Goal: Task Accomplishment & Management: Manage account settings

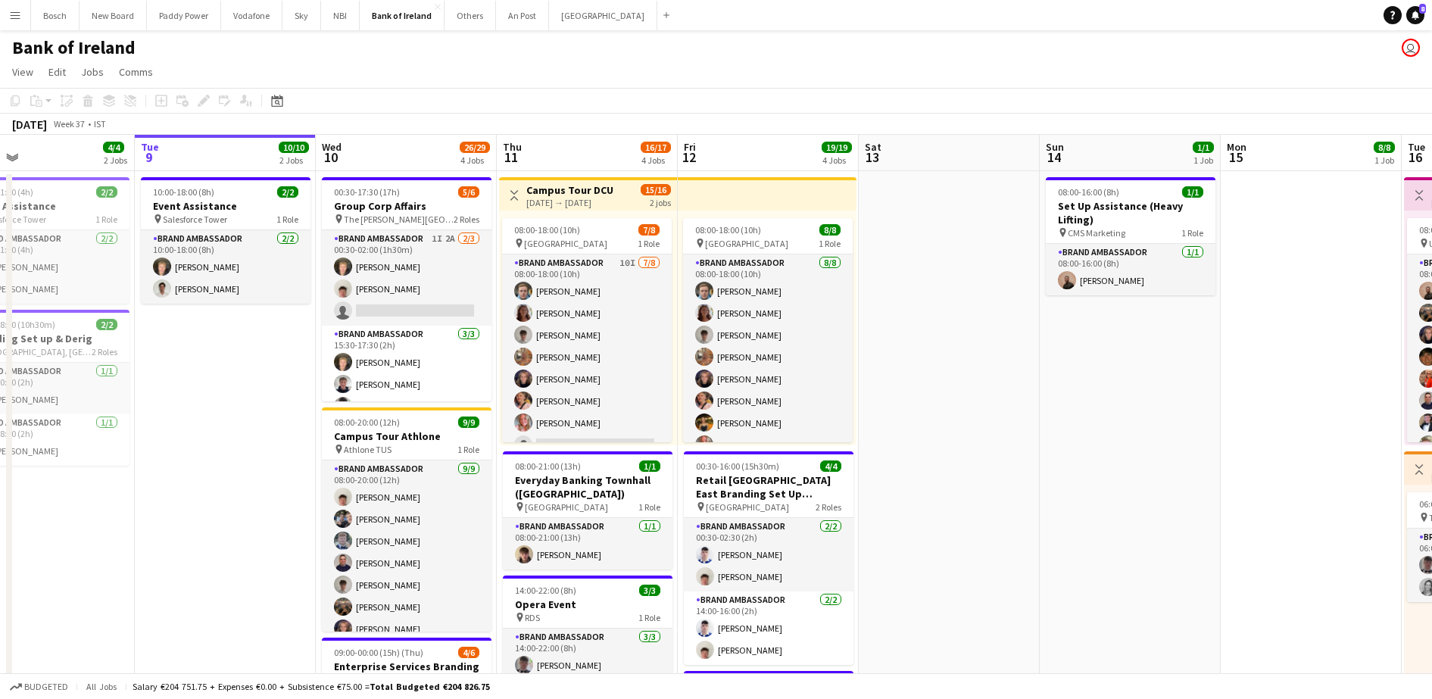
scroll to position [0, 407]
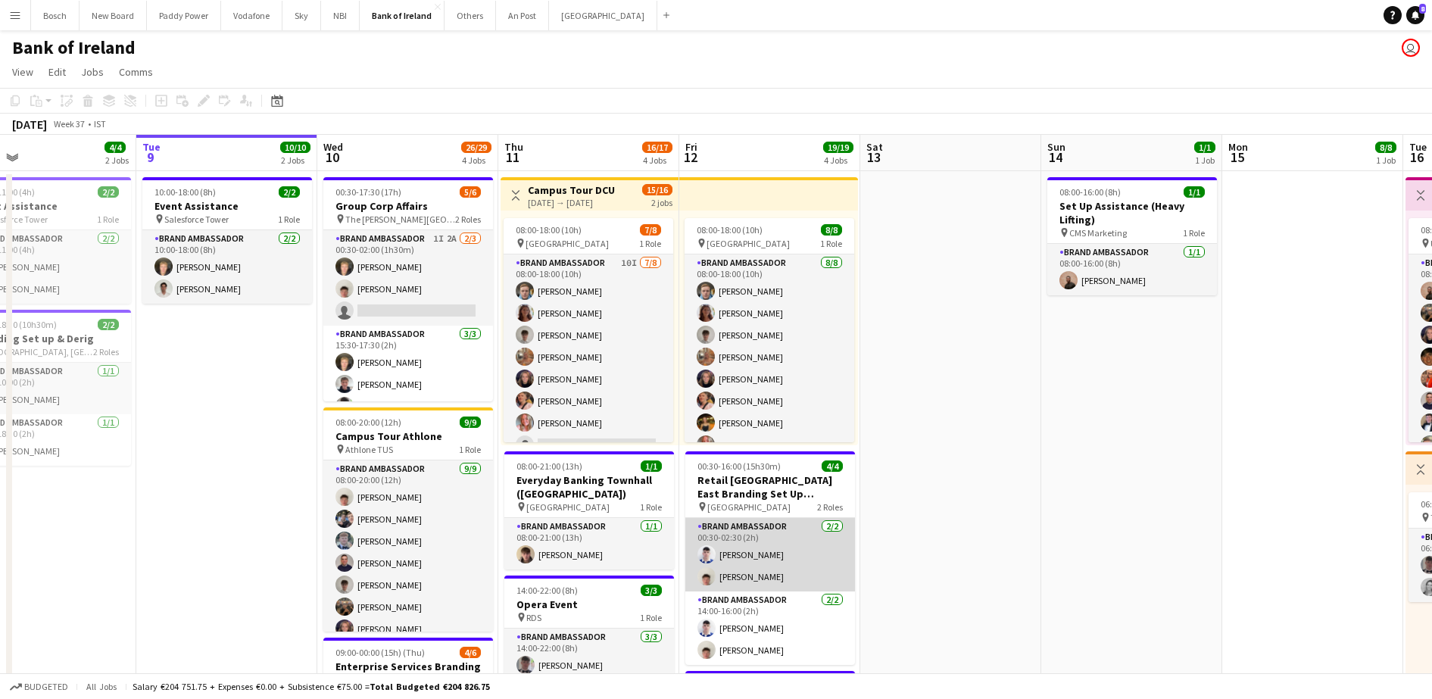
click at [744, 544] on app-card-role "Brand Ambassador [DATE] 00:30-02:30 (2h) [DEMOGRAPHIC_DATA][PERSON_NAME] [PERSO…" at bounding box center [770, 554] width 170 height 73
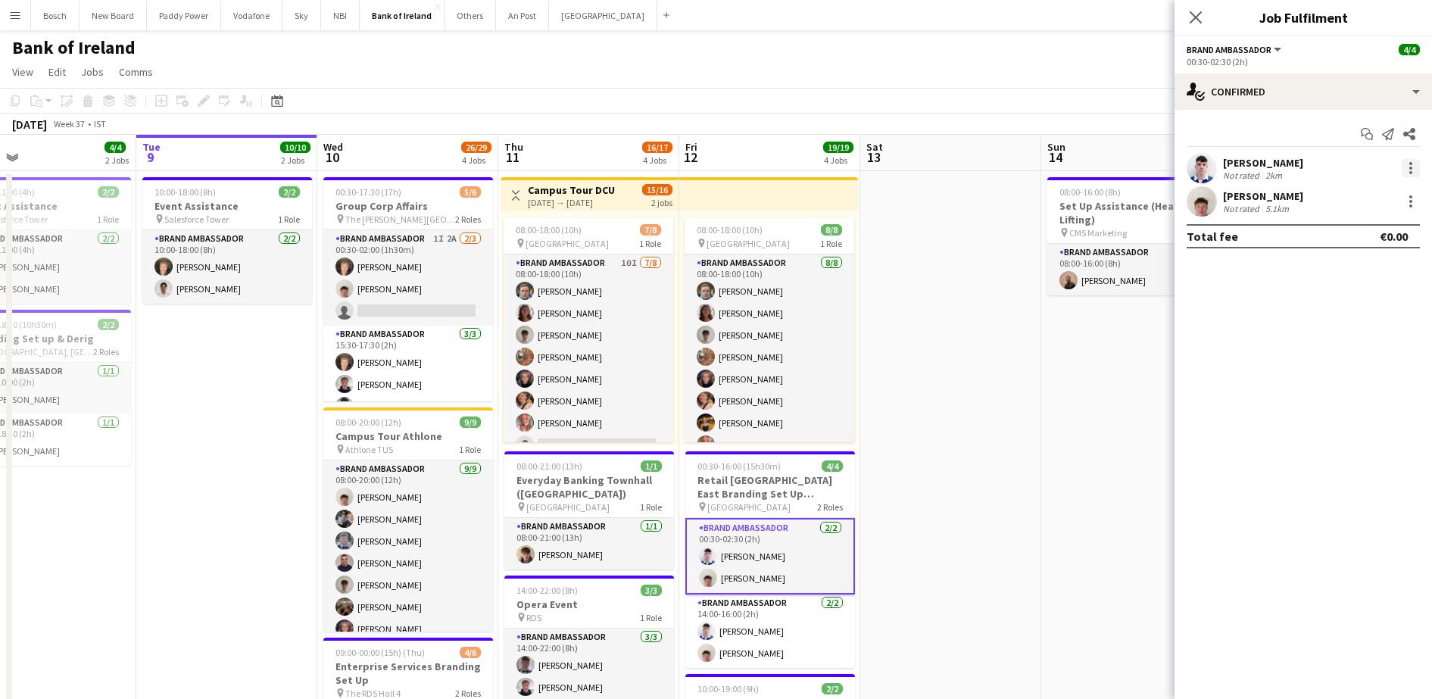
click at [1411, 172] on div at bounding box center [1410, 172] width 3 height 3
click at [1327, 342] on span "Remove" at bounding box center [1336, 341] width 45 height 13
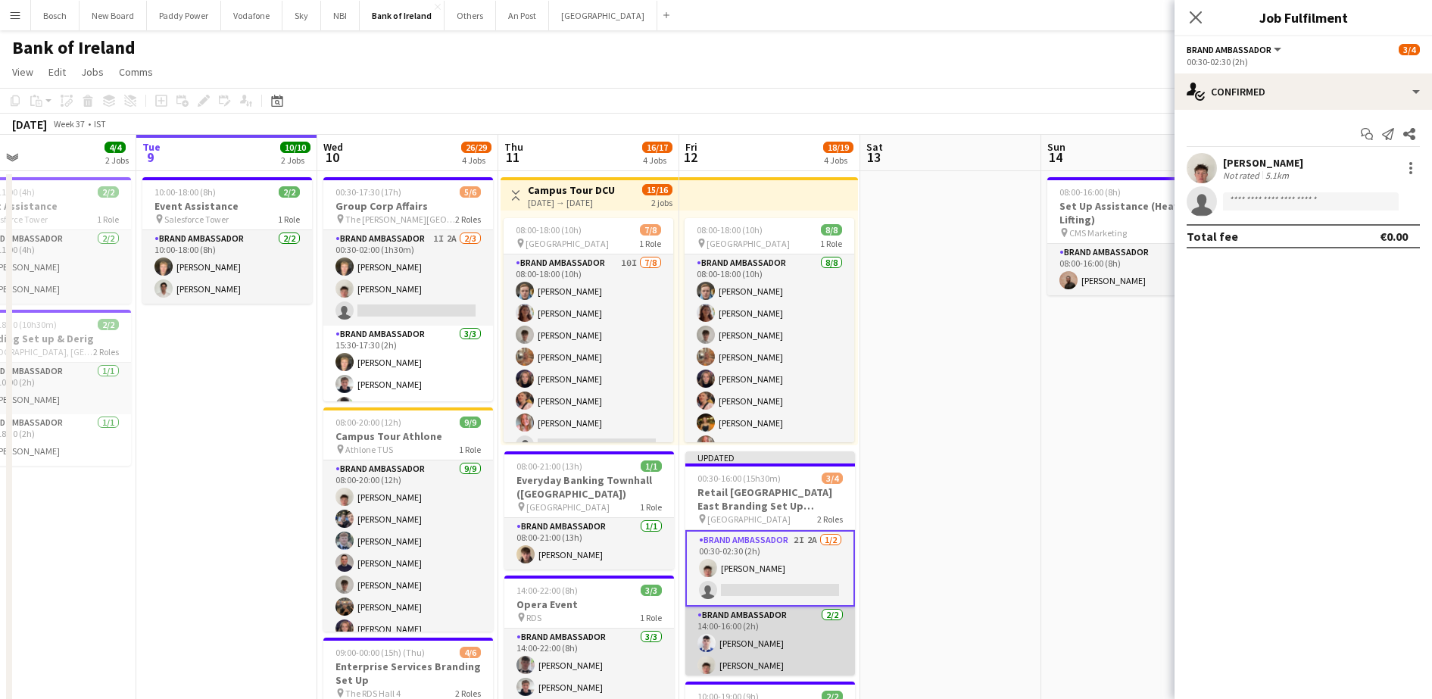
click at [803, 627] on app-card-role "Brand Ambassador [DATE] 14:00-16:00 (2h) [DEMOGRAPHIC_DATA][PERSON_NAME] [PERSO…" at bounding box center [770, 643] width 170 height 73
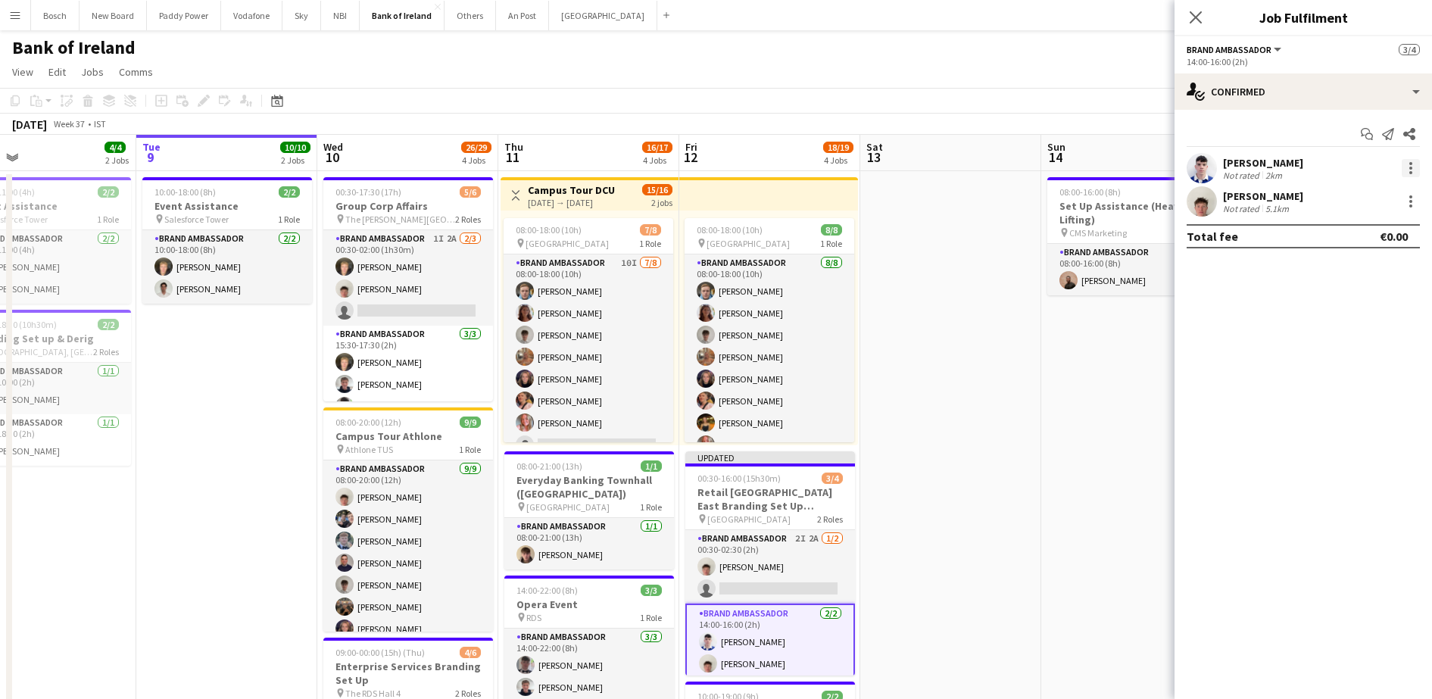
click at [1405, 167] on div at bounding box center [1411, 168] width 18 height 18
click at [1342, 346] on span "Remove" at bounding box center [1336, 341] width 45 height 13
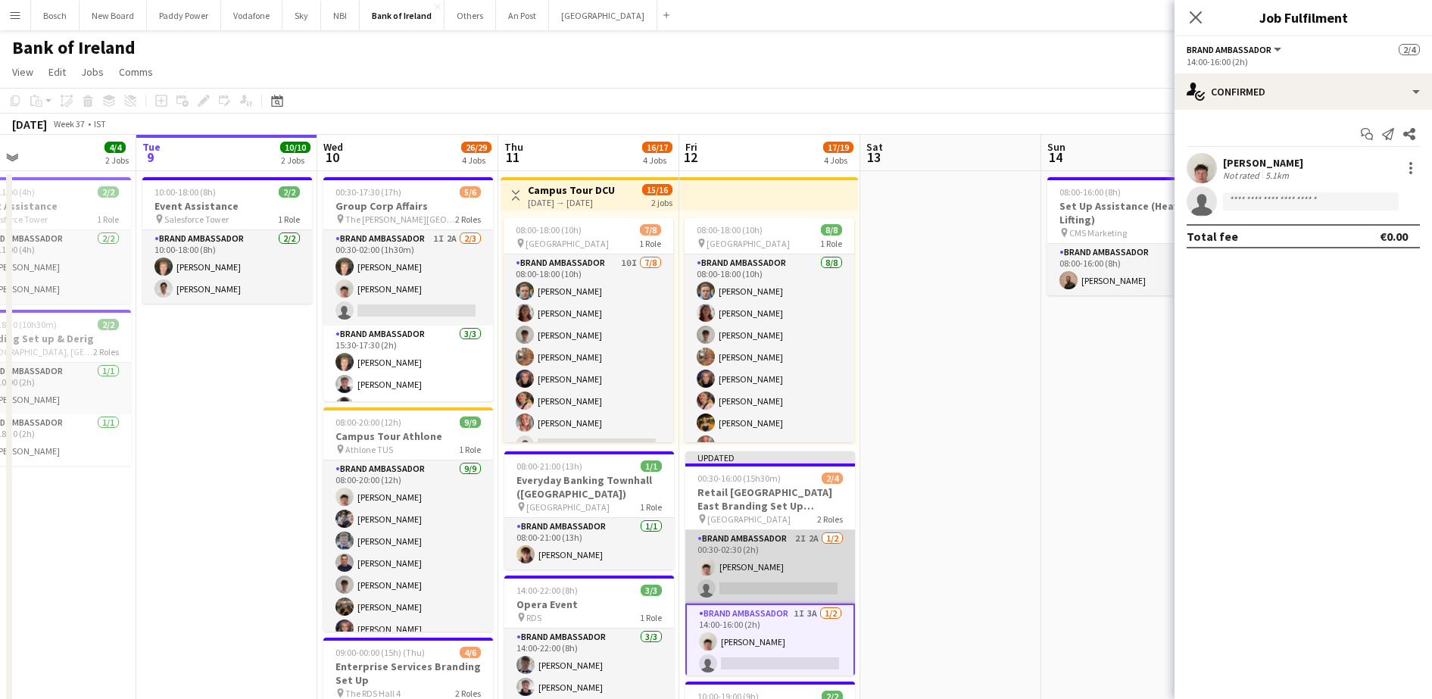
click at [786, 557] on app-card-role "Brand Ambassador 2I 2A [DATE] 00:30-02:30 (2h) [PERSON_NAME] single-neutral-act…" at bounding box center [770, 566] width 170 height 73
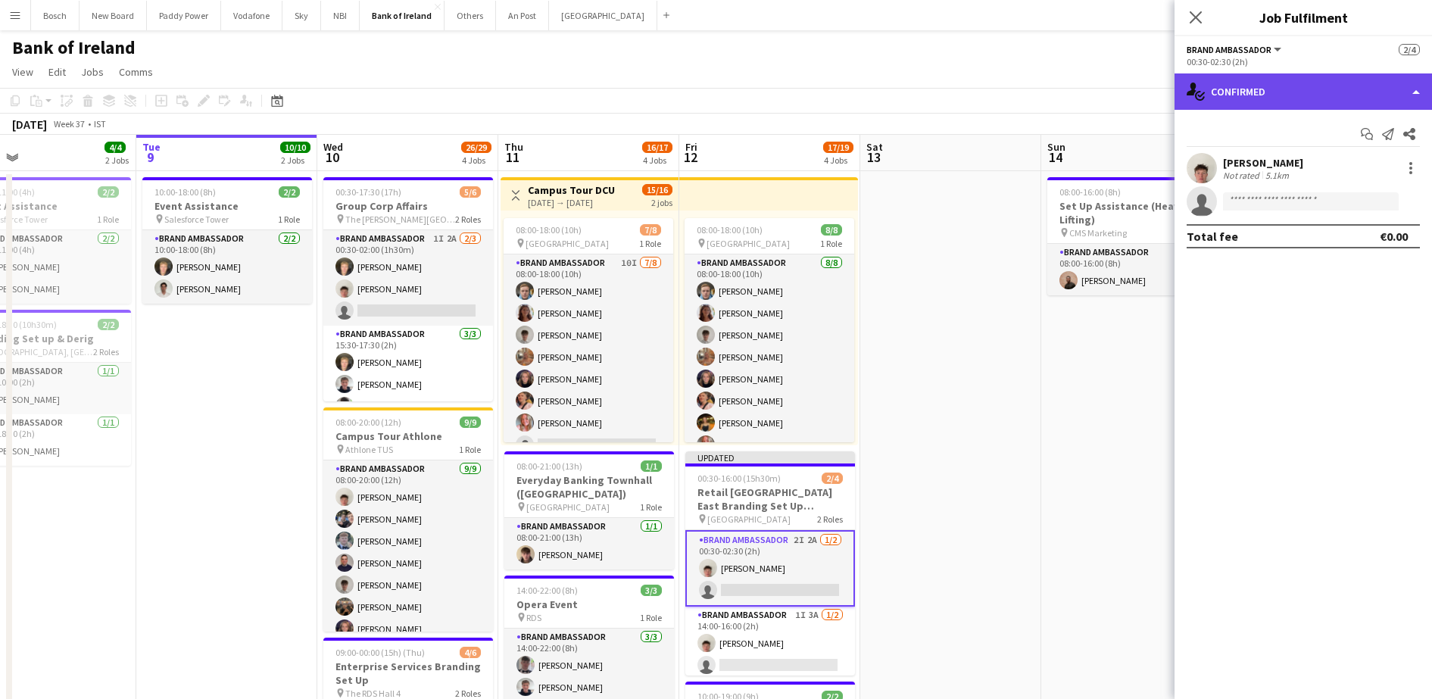
click at [1292, 97] on div "single-neutral-actions-check-2 Confirmed" at bounding box center [1302, 91] width 257 height 36
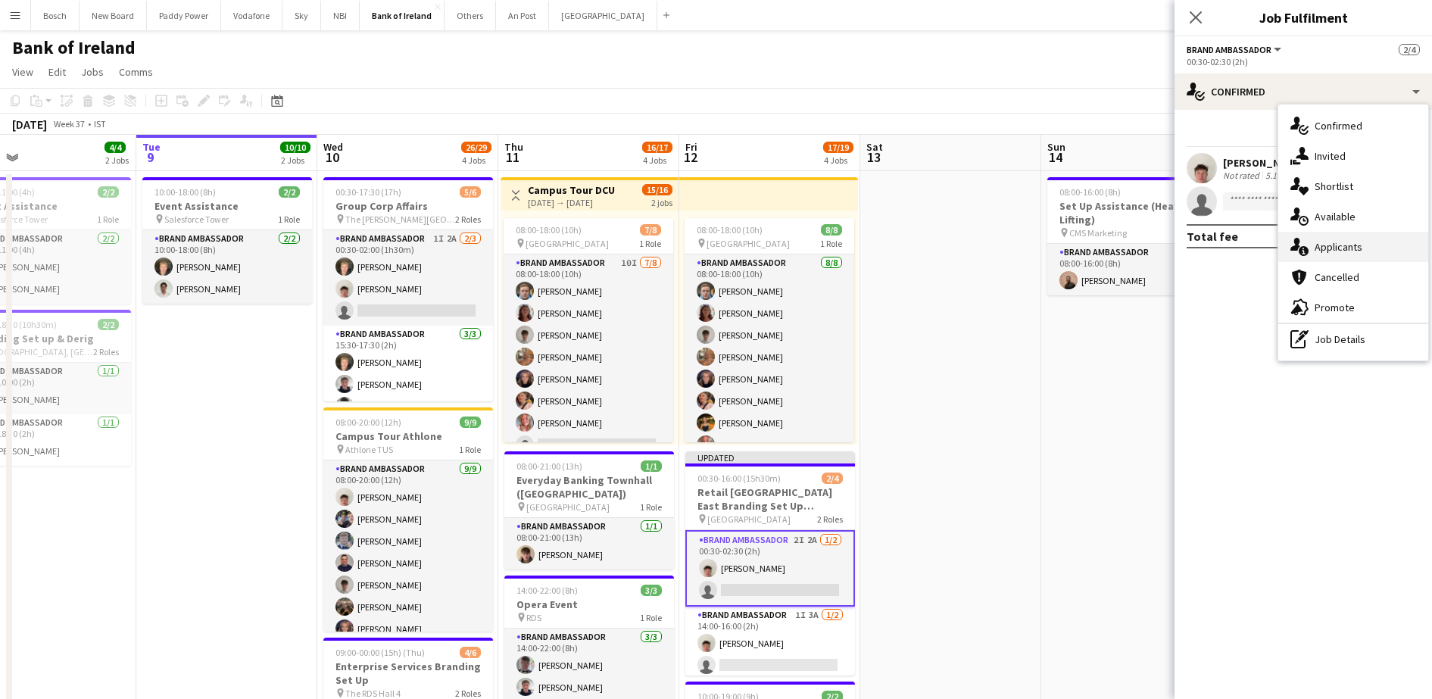
click at [1325, 240] on span "Applicants" at bounding box center [1338, 247] width 48 height 14
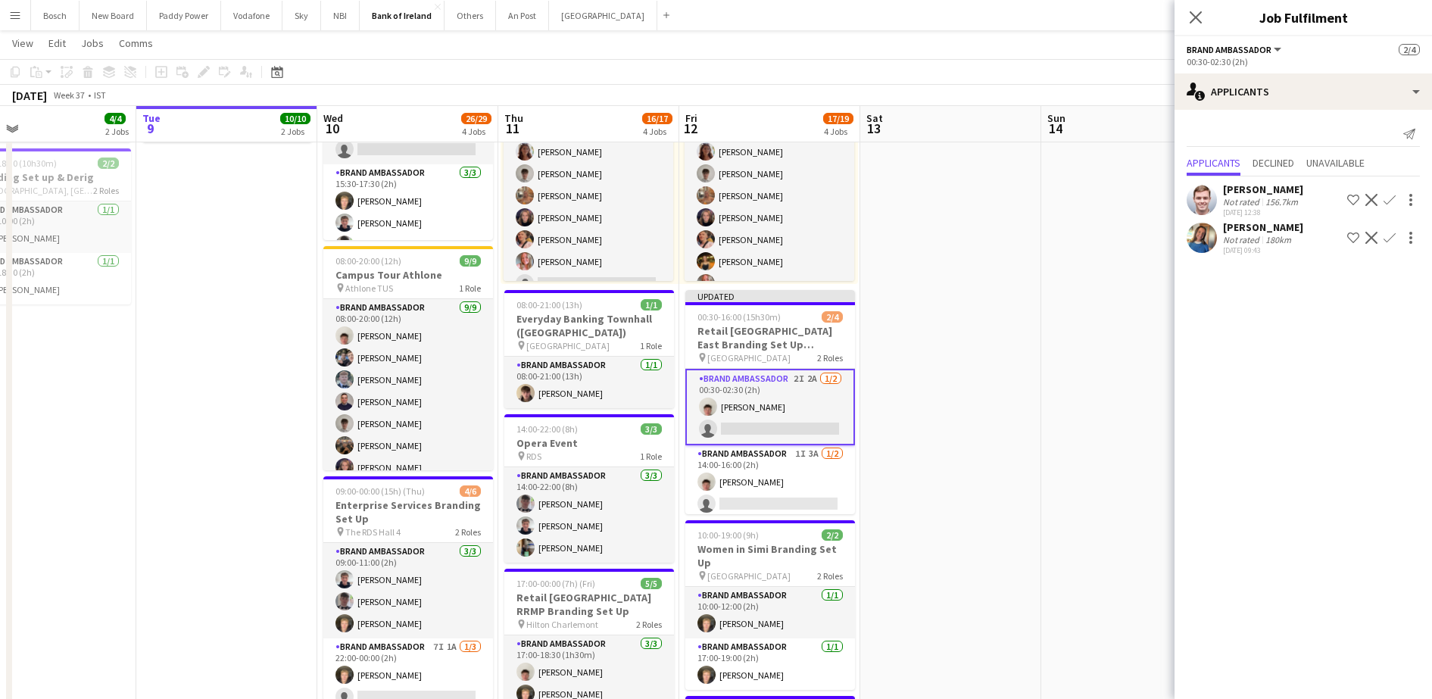
scroll to position [159, 0]
click at [1283, 159] on span "Declined" at bounding box center [1273, 162] width 42 height 11
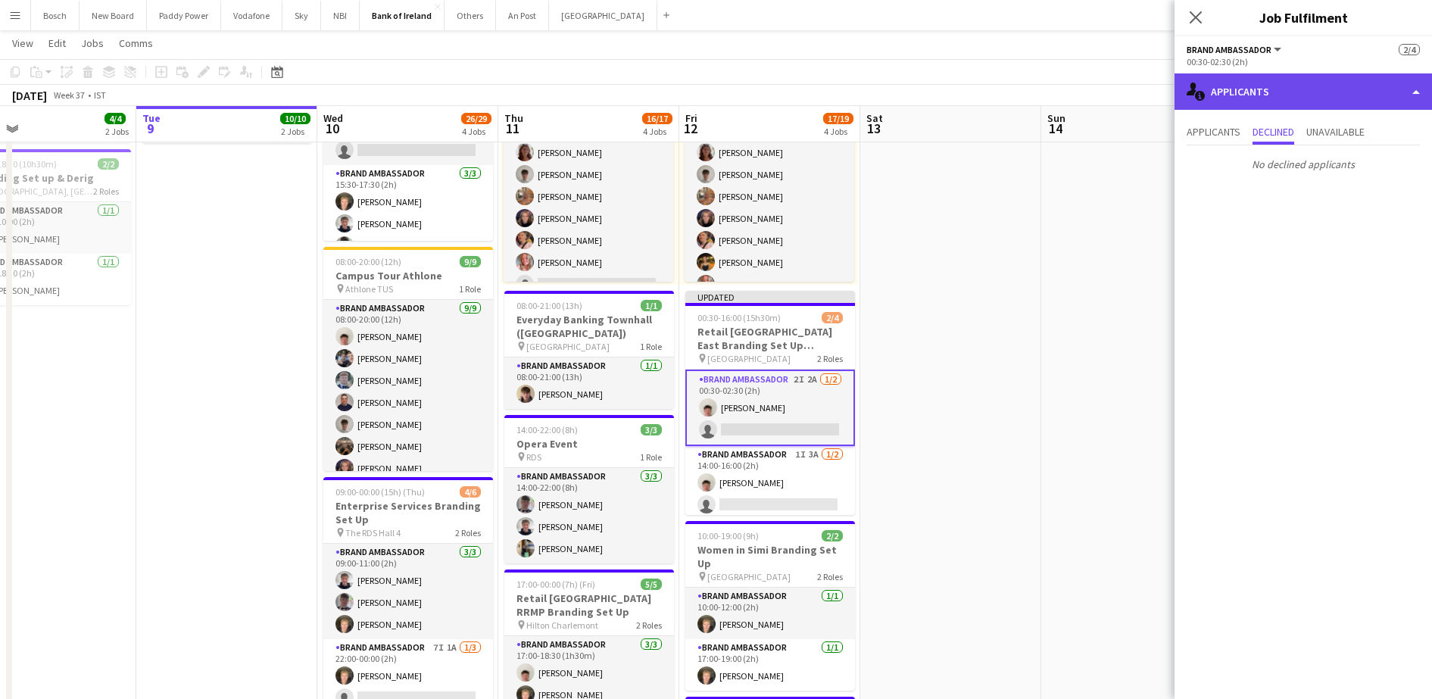
click at [1266, 103] on div "single-neutral-actions-information Applicants" at bounding box center [1302, 91] width 257 height 36
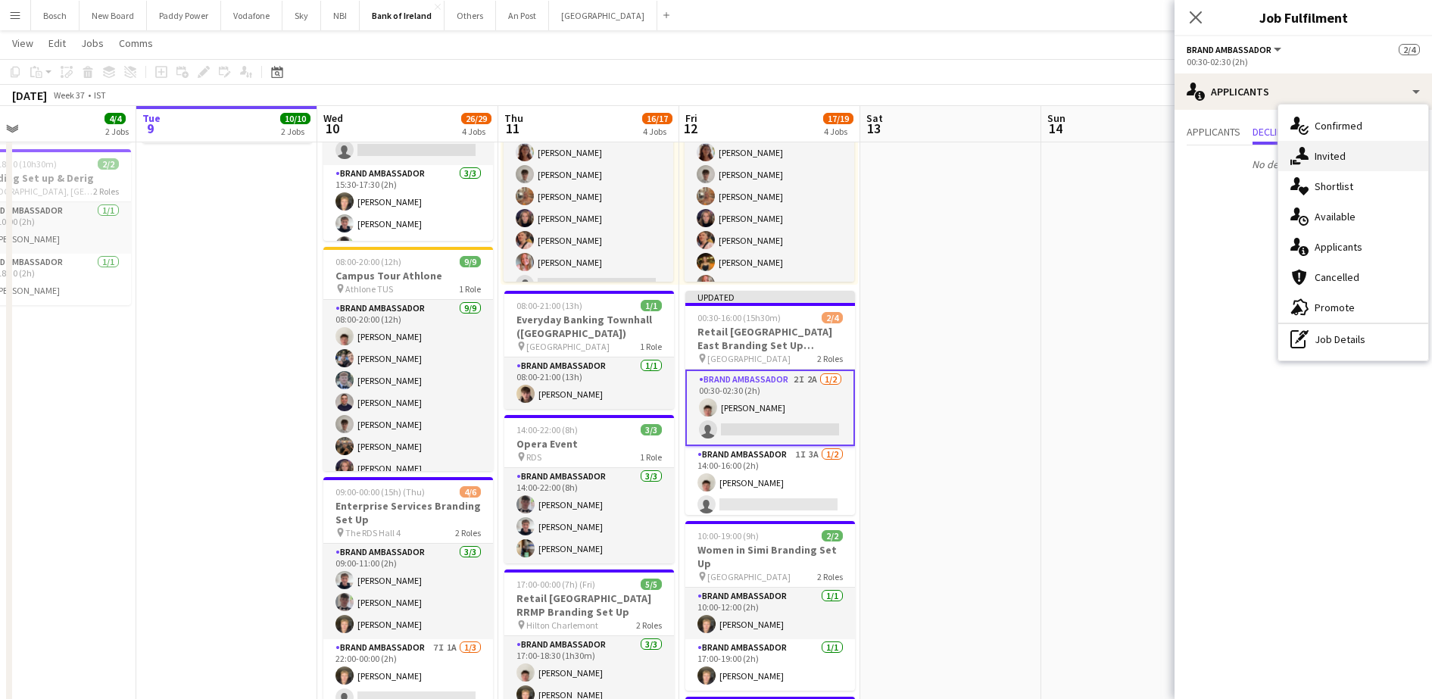
click at [1318, 153] on span "Invited" at bounding box center [1329, 156] width 31 height 14
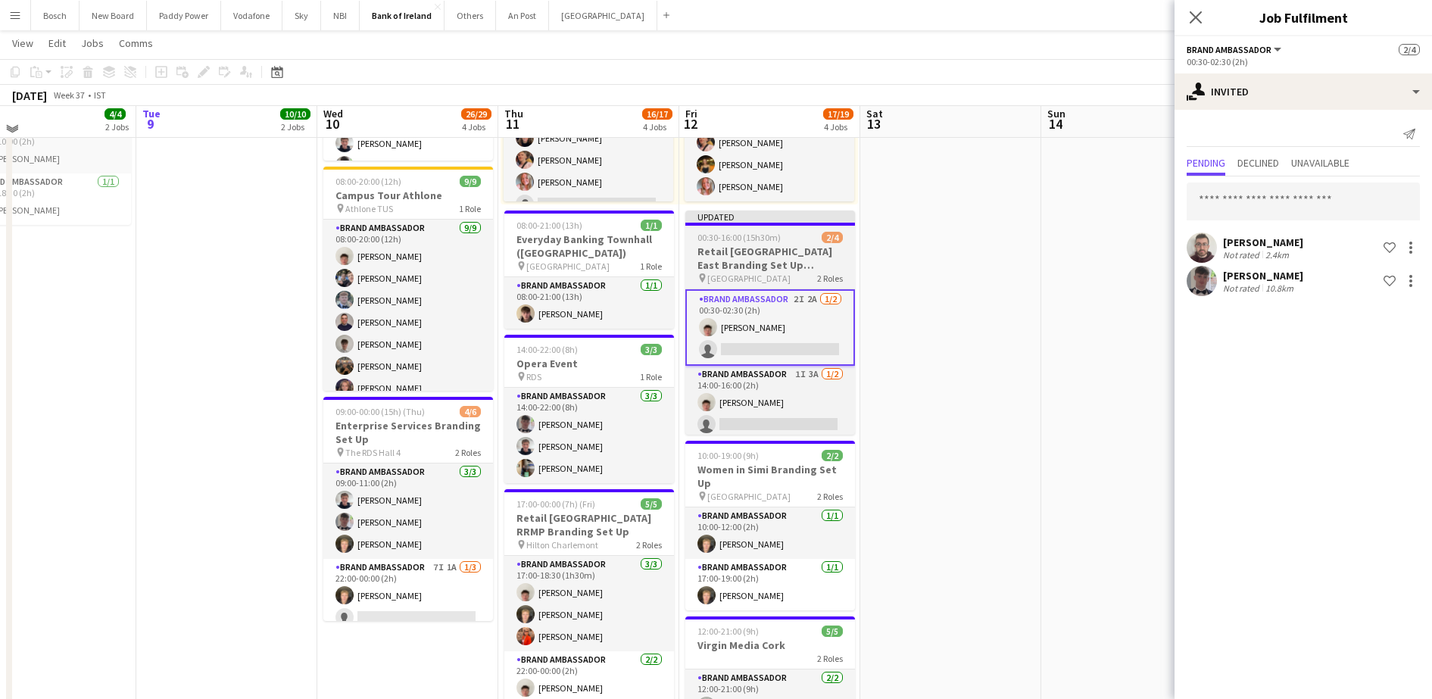
scroll to position [234, 0]
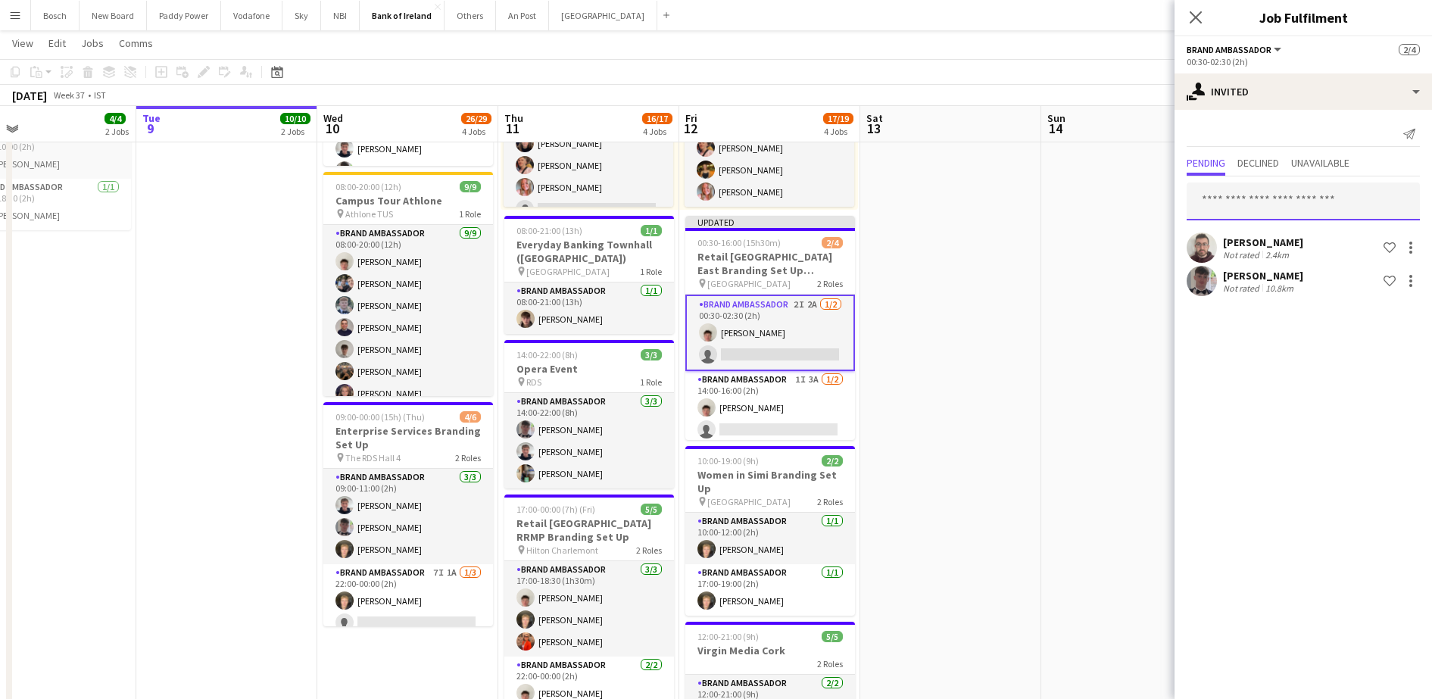
click at [1233, 193] on input "text" at bounding box center [1303, 201] width 233 height 38
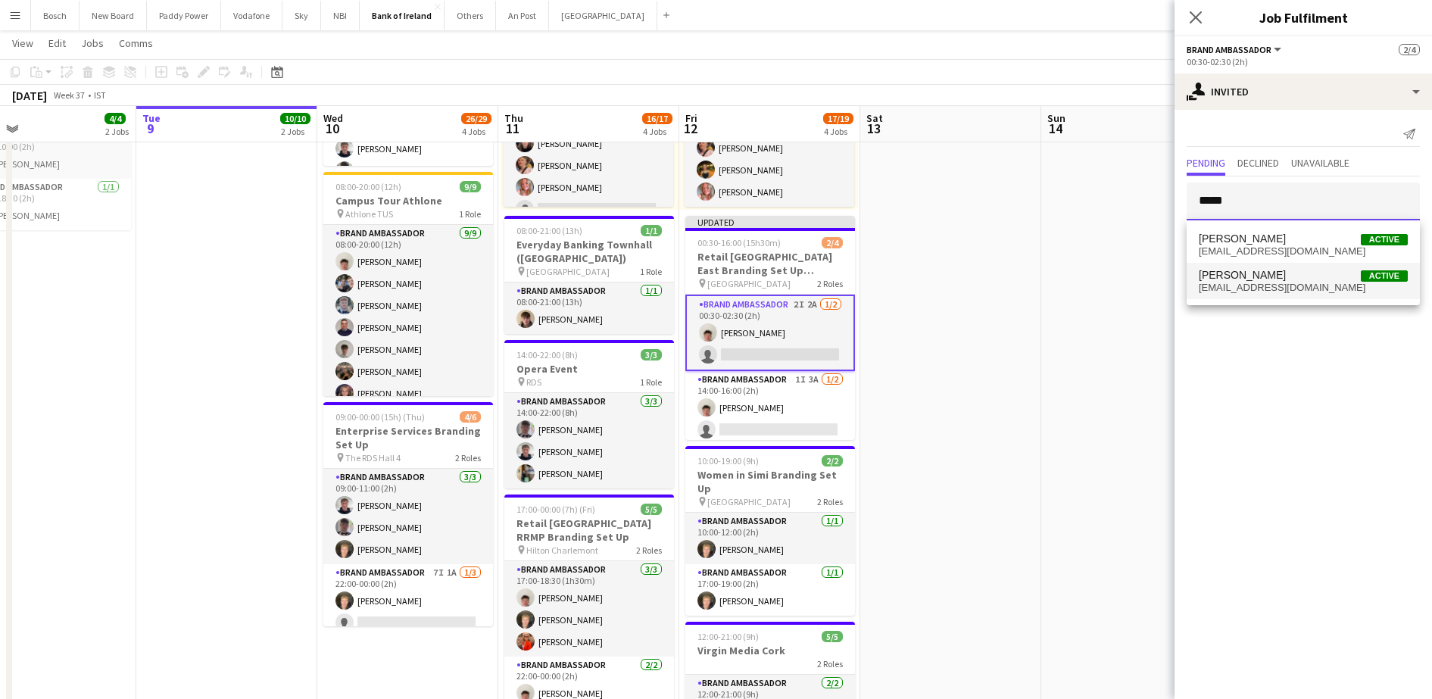
type input "*****"
click at [1271, 267] on mat-option "[PERSON_NAME] Active [EMAIL_ADDRESS][DOMAIN_NAME]" at bounding box center [1303, 281] width 233 height 36
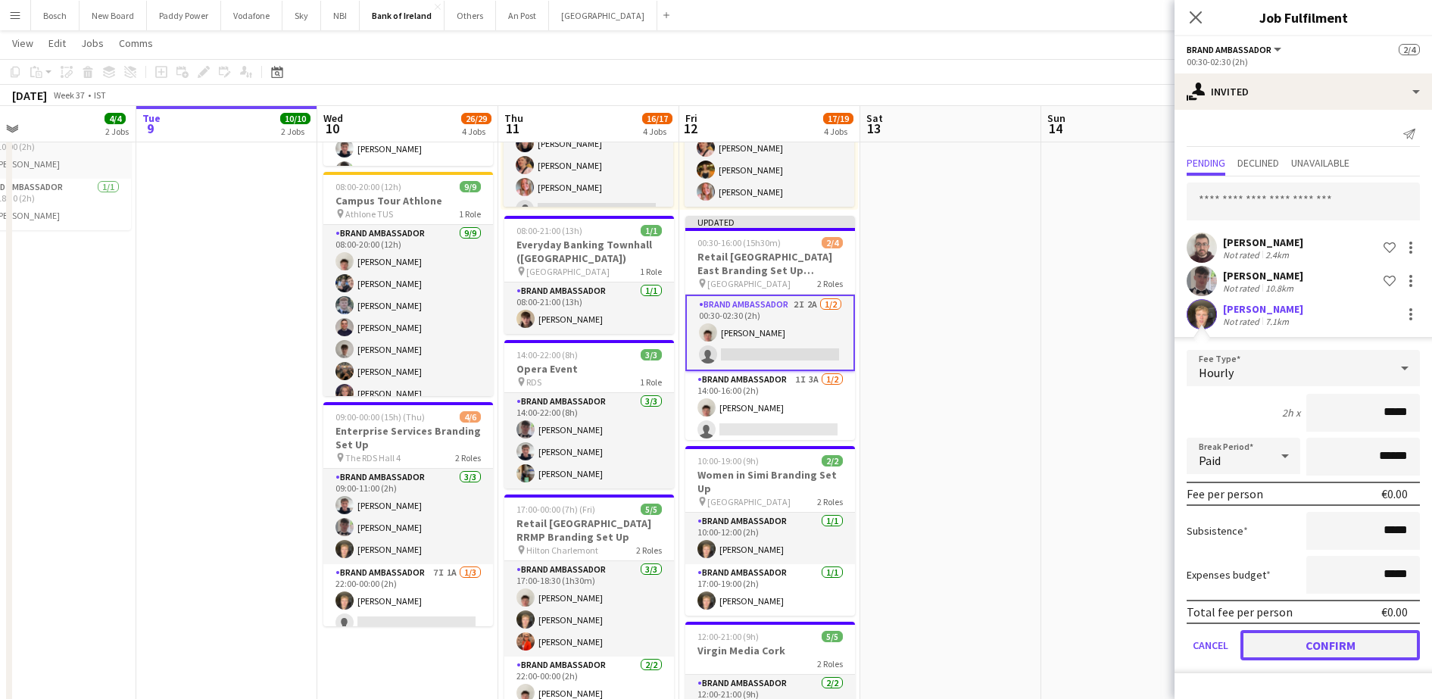
click at [1305, 645] on button "Confirm" at bounding box center [1329, 645] width 179 height 30
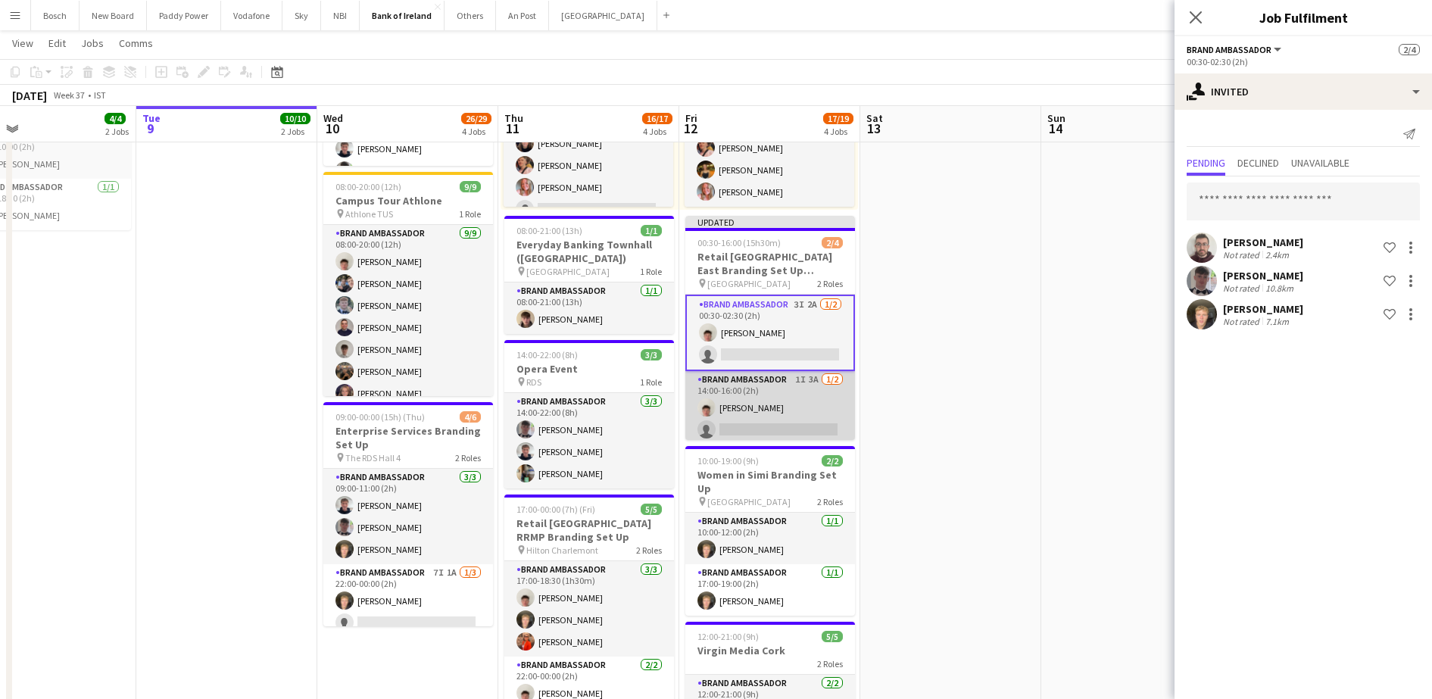
click at [793, 411] on app-card-role "Brand Ambassador 1I 3A [DATE] 14:00-16:00 (2h) [PERSON_NAME] single-neutral-act…" at bounding box center [770, 407] width 170 height 73
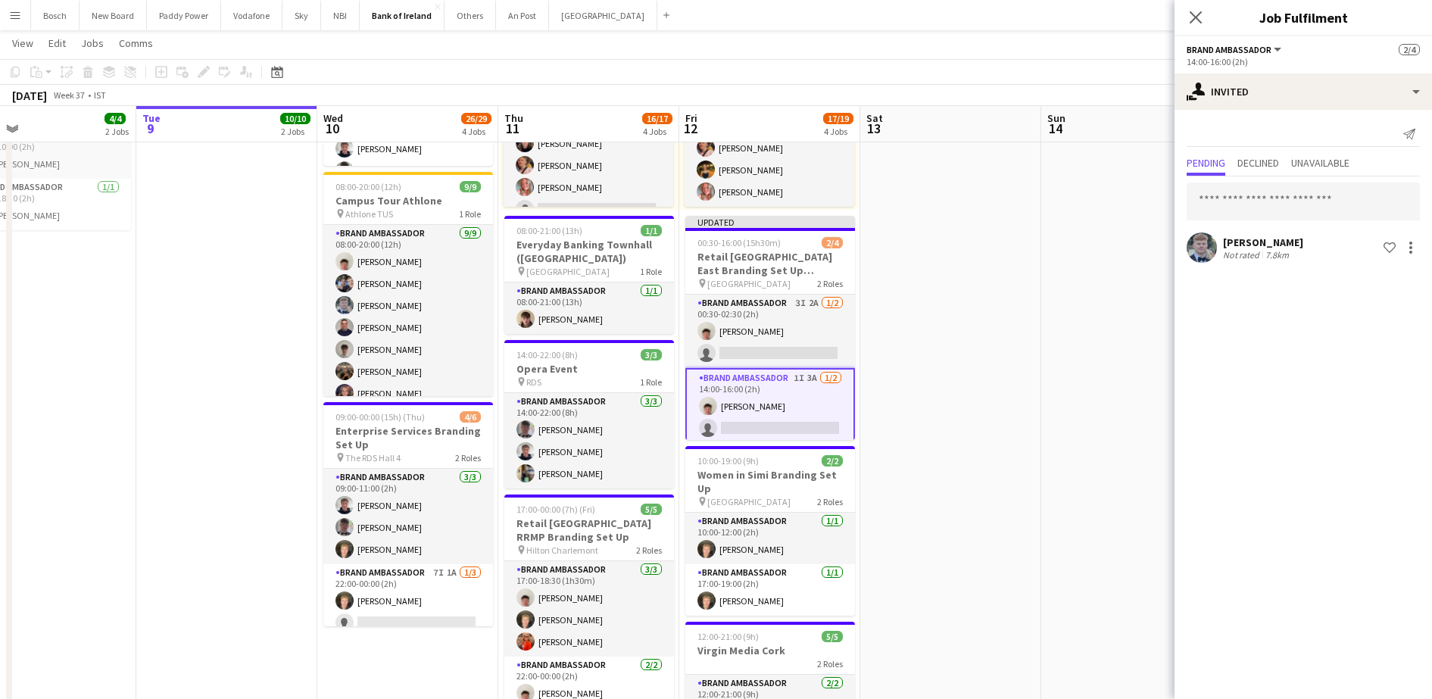
click at [1280, 180] on div "[PERSON_NAME] Not rated 7.8km Shortlist crew" at bounding box center [1302, 220] width 257 height 89
click at [1273, 192] on input "text" at bounding box center [1303, 201] width 233 height 38
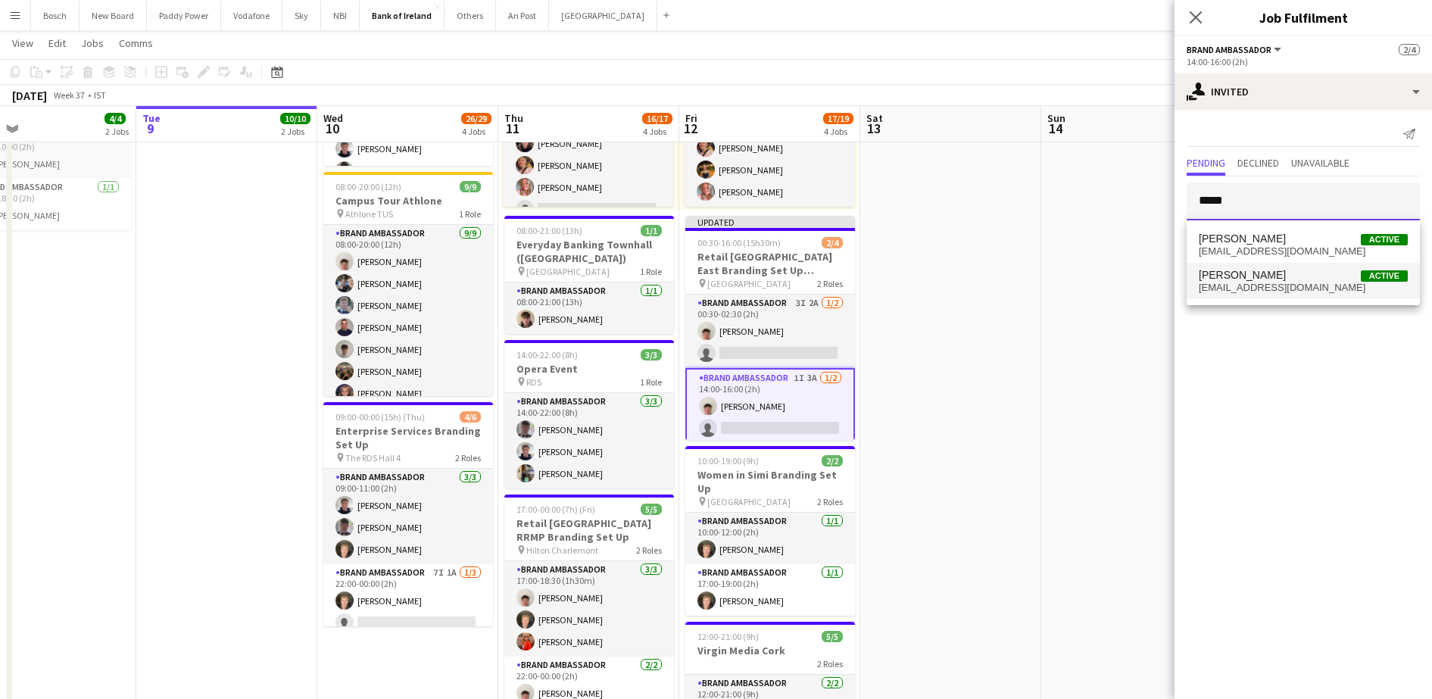
type input "*****"
click at [1258, 273] on span "[PERSON_NAME]" at bounding box center [1242, 275] width 87 height 13
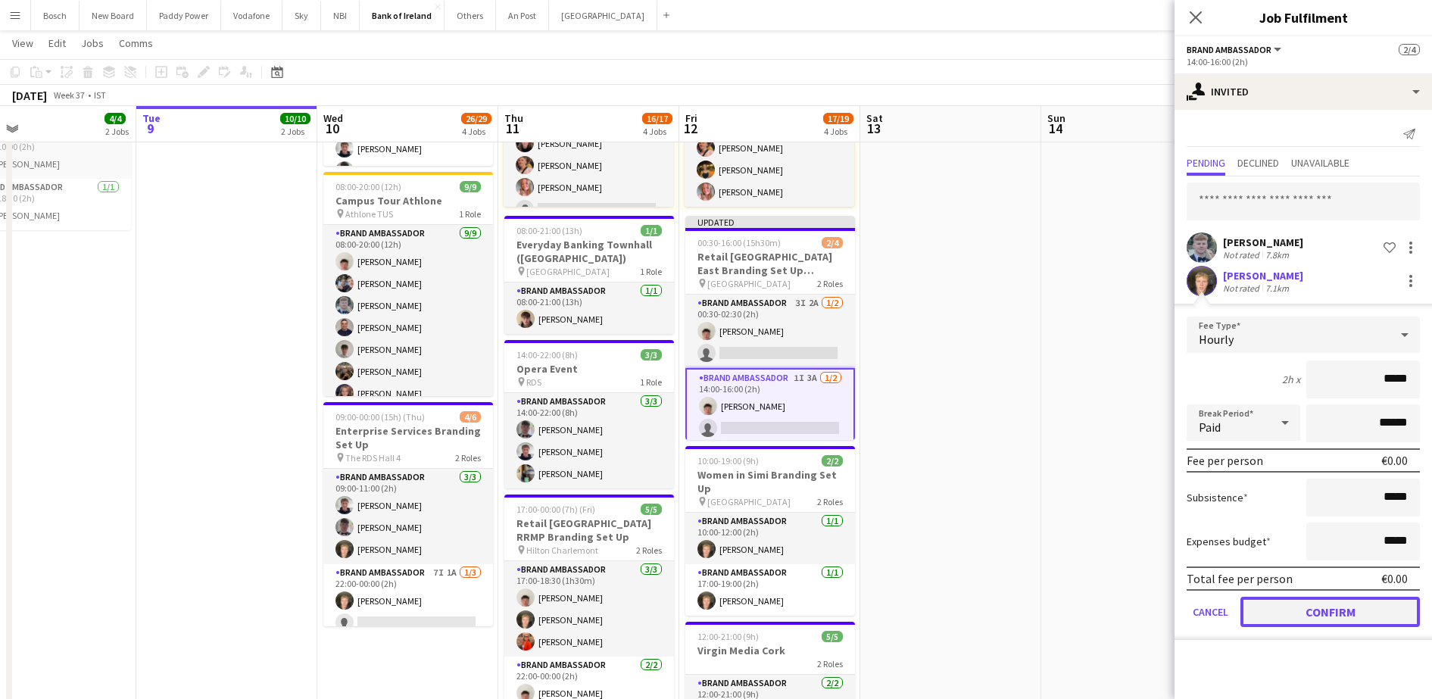
click at [1316, 612] on button "Confirm" at bounding box center [1329, 612] width 179 height 30
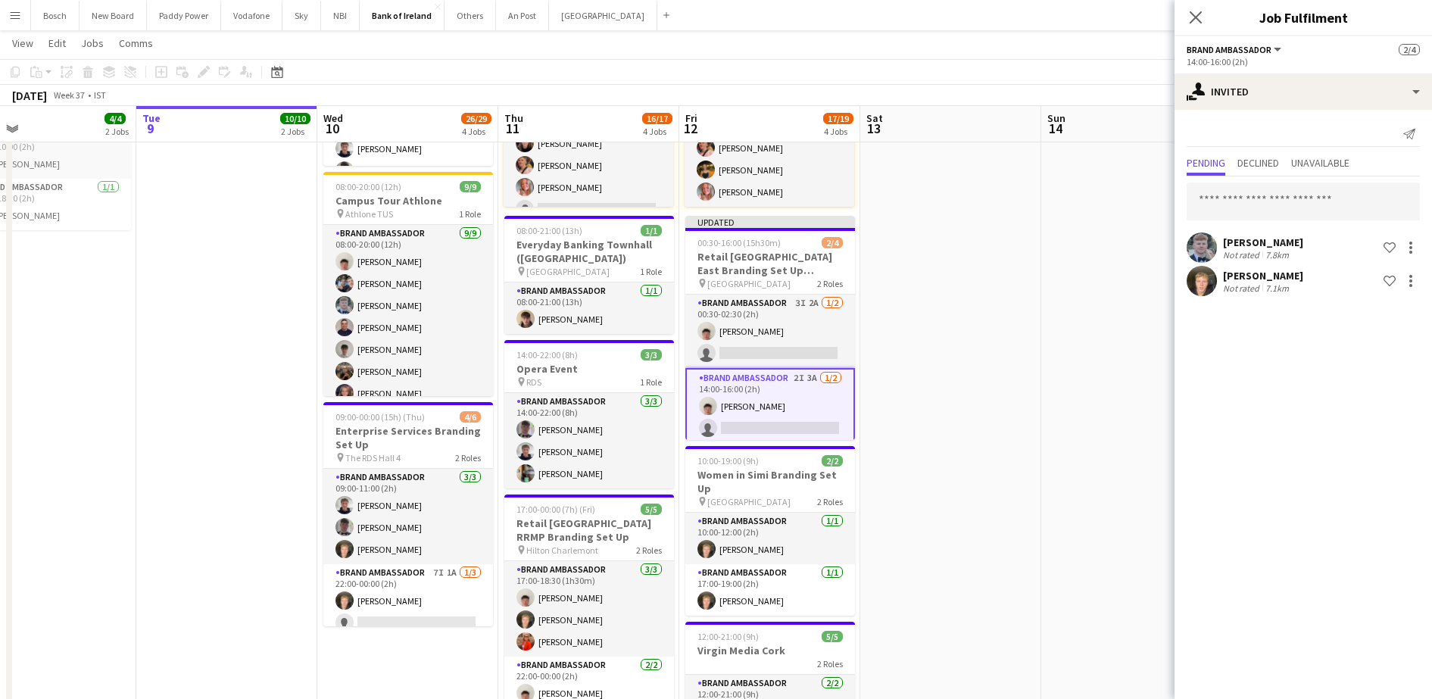
click at [1071, 30] on app-navbar "Menu Boards Boards Boards All jobs Status Workforce Workforce My Workforce Recr…" at bounding box center [716, 15] width 1432 height 30
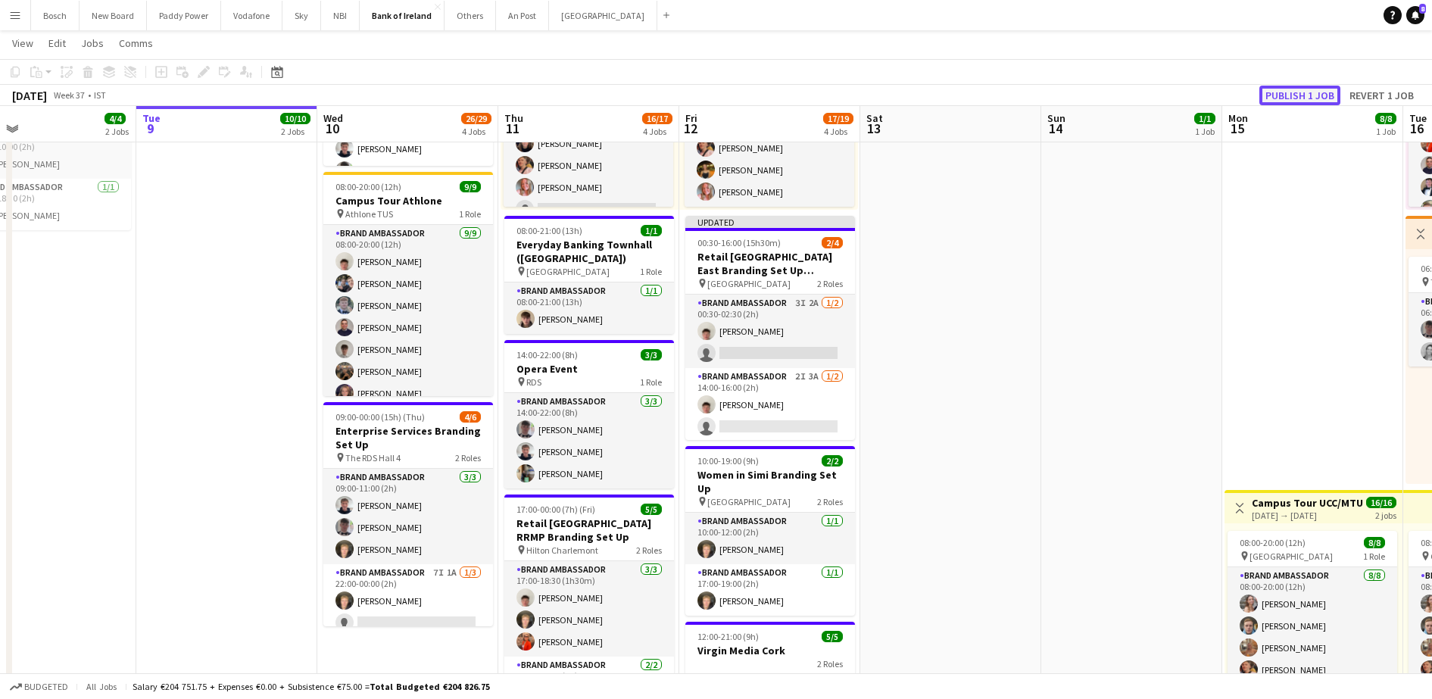
click at [1313, 89] on button "Publish 1 job" at bounding box center [1299, 96] width 81 height 20
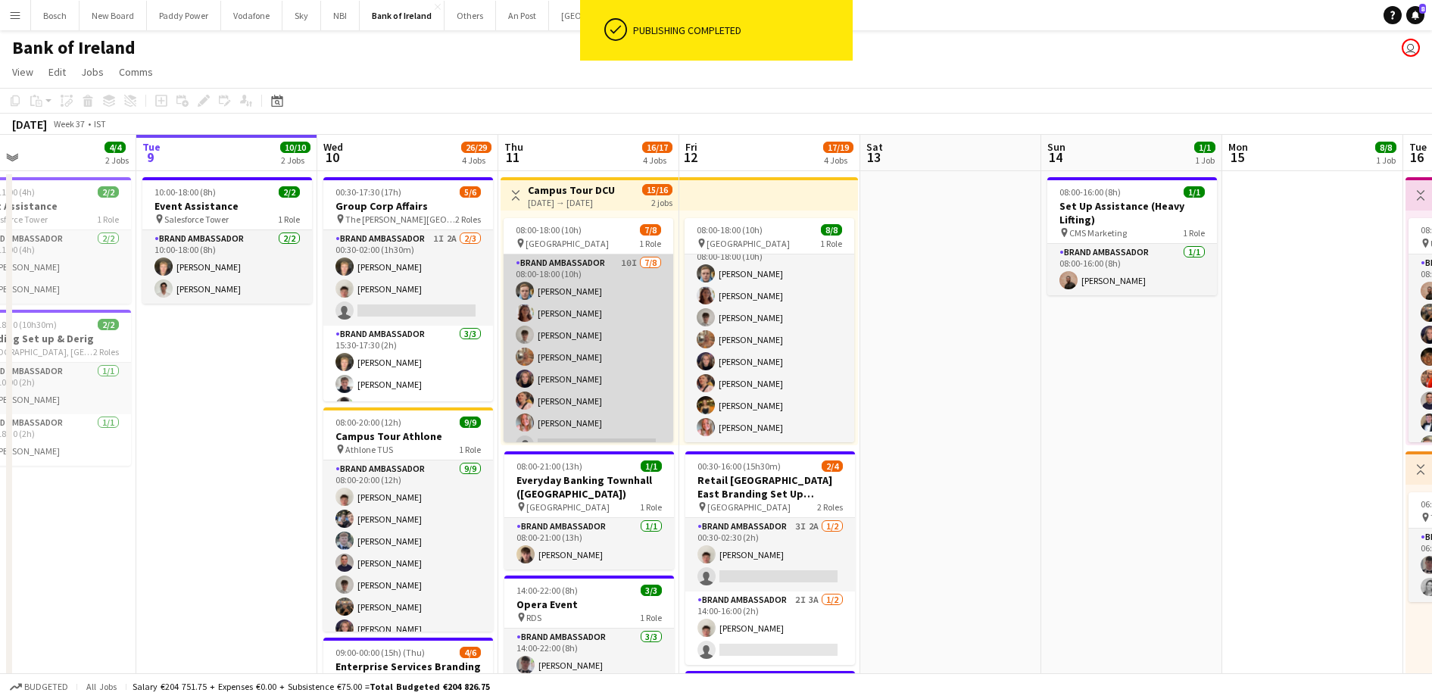
scroll to position [17, 0]
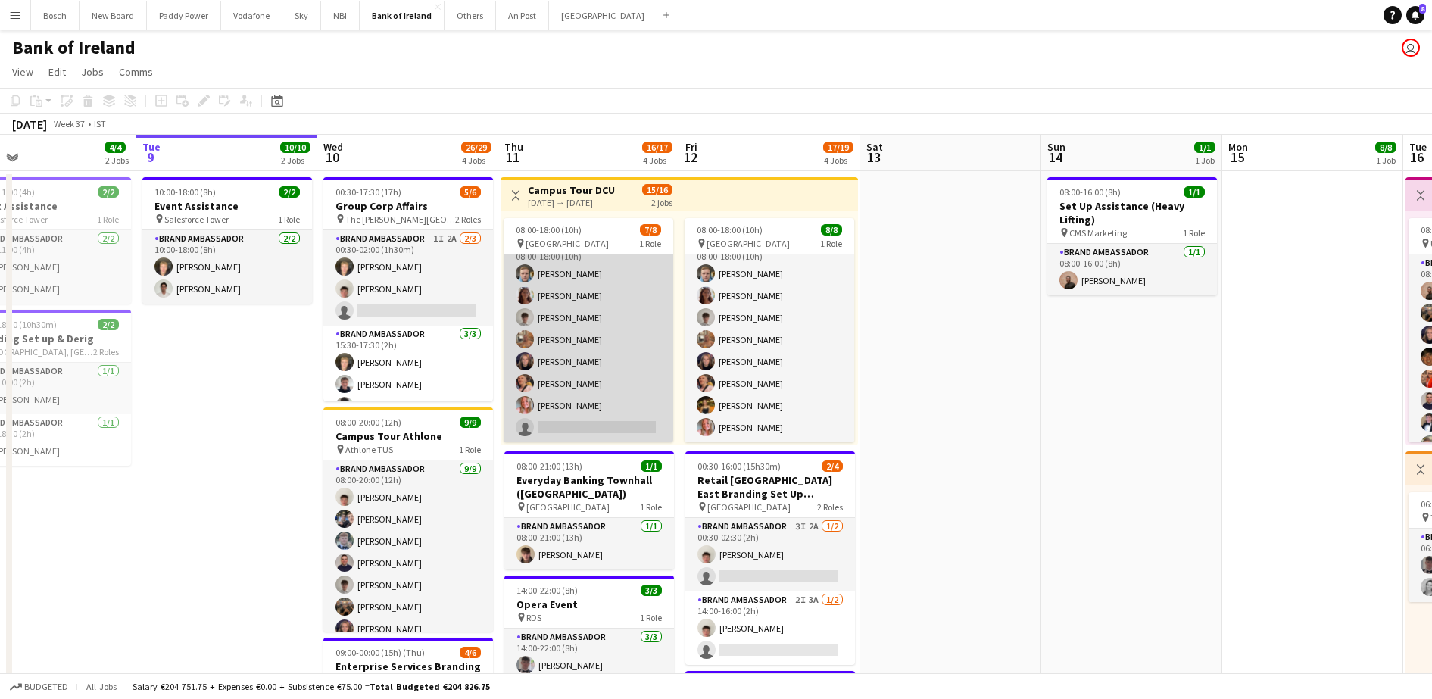
click at [586, 392] on app-card-role "Brand Ambassador 10I [DATE] 08:00-18:00 (10h) [PERSON_NAME] [PERSON_NAME] [PERS…" at bounding box center [589, 339] width 170 height 205
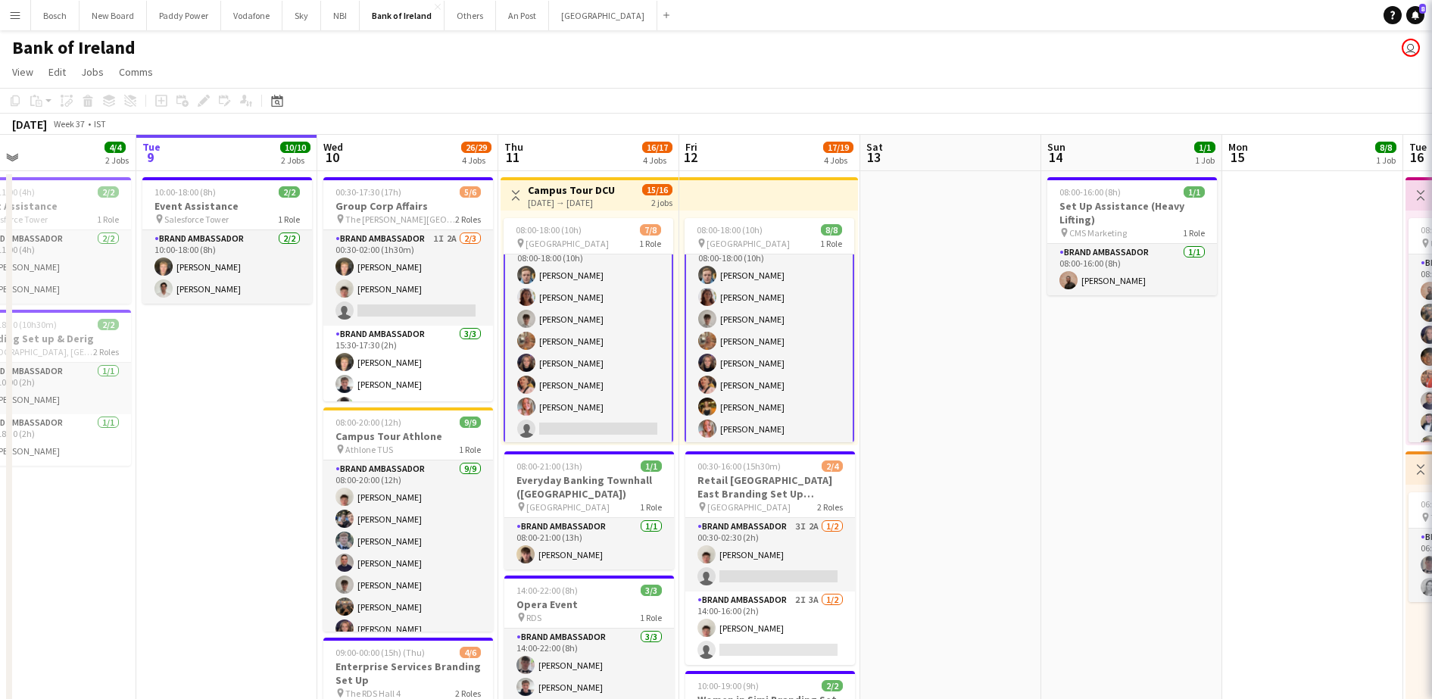
scroll to position [19, 0]
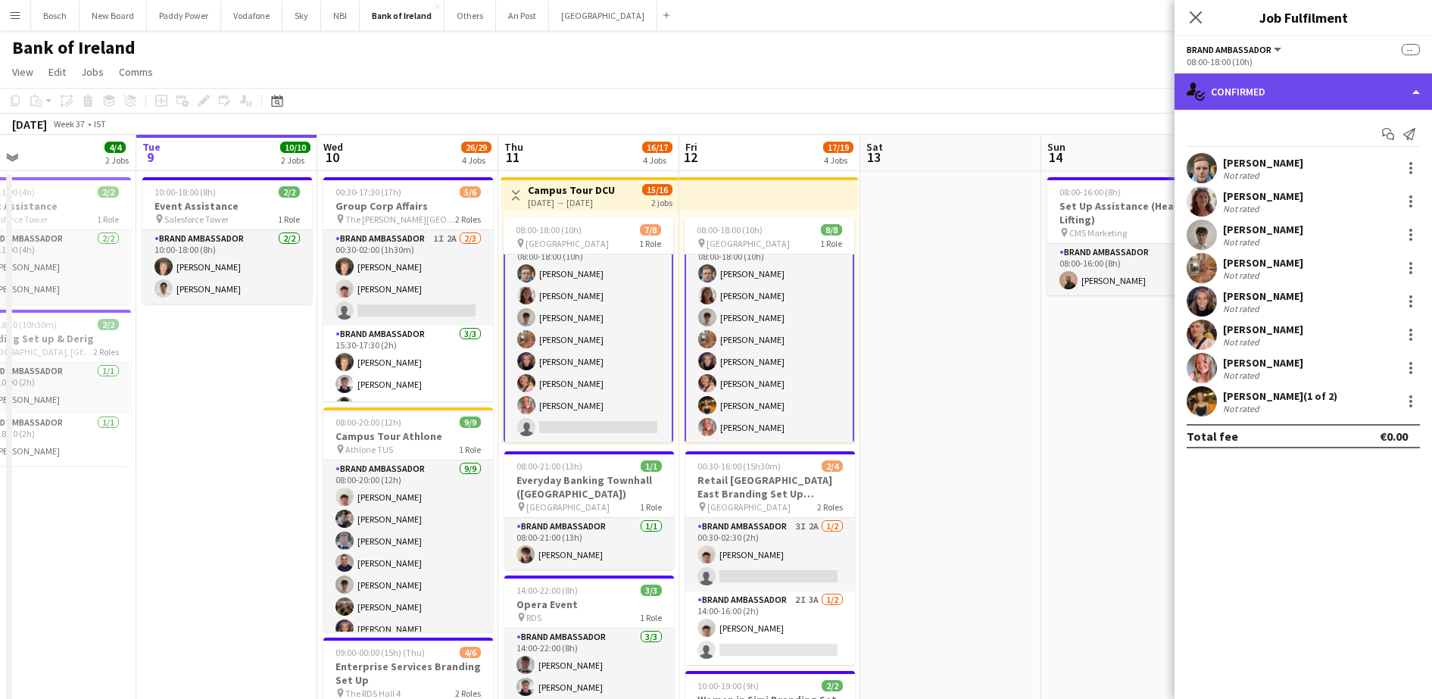
click at [1267, 95] on div "single-neutral-actions-check-2 Confirmed" at bounding box center [1302, 91] width 257 height 36
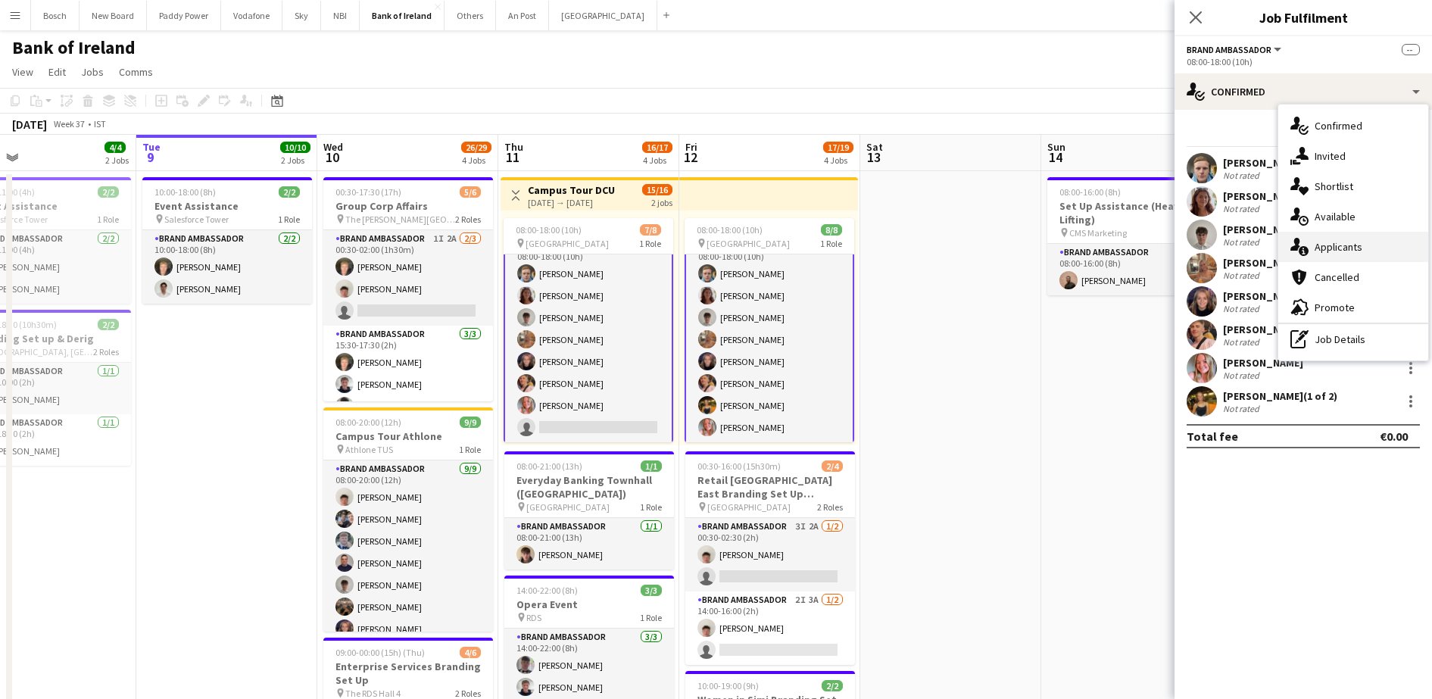
click at [1333, 242] on span "Applicants" at bounding box center [1338, 247] width 48 height 14
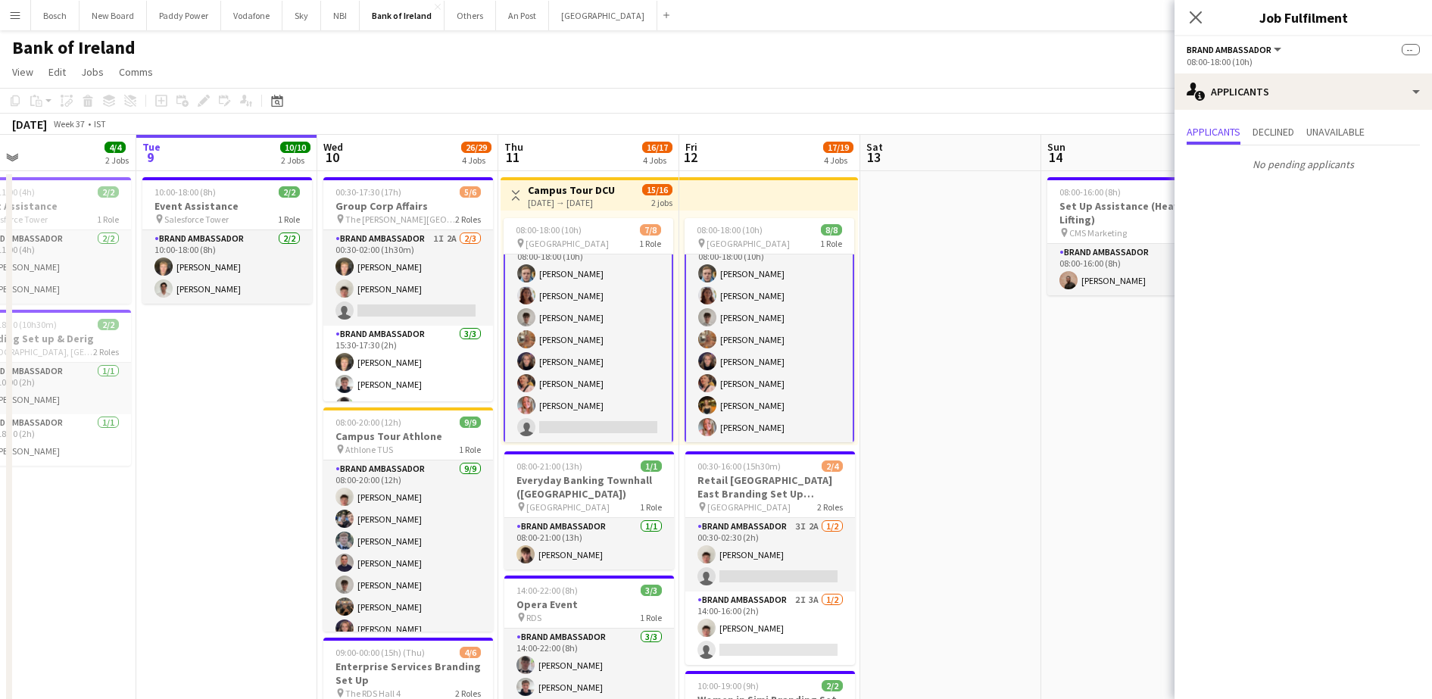
click at [647, 321] on app-card-role "Brand Ambassador 10I [DATE] 08:00-18:00 (10h) [PERSON_NAME] [PERSON_NAME] [PERS…" at bounding box center [589, 339] width 170 height 208
click at [1221, 110] on div "Applicants Declined Unavailable No pending applicants" at bounding box center [1302, 150] width 257 height 80
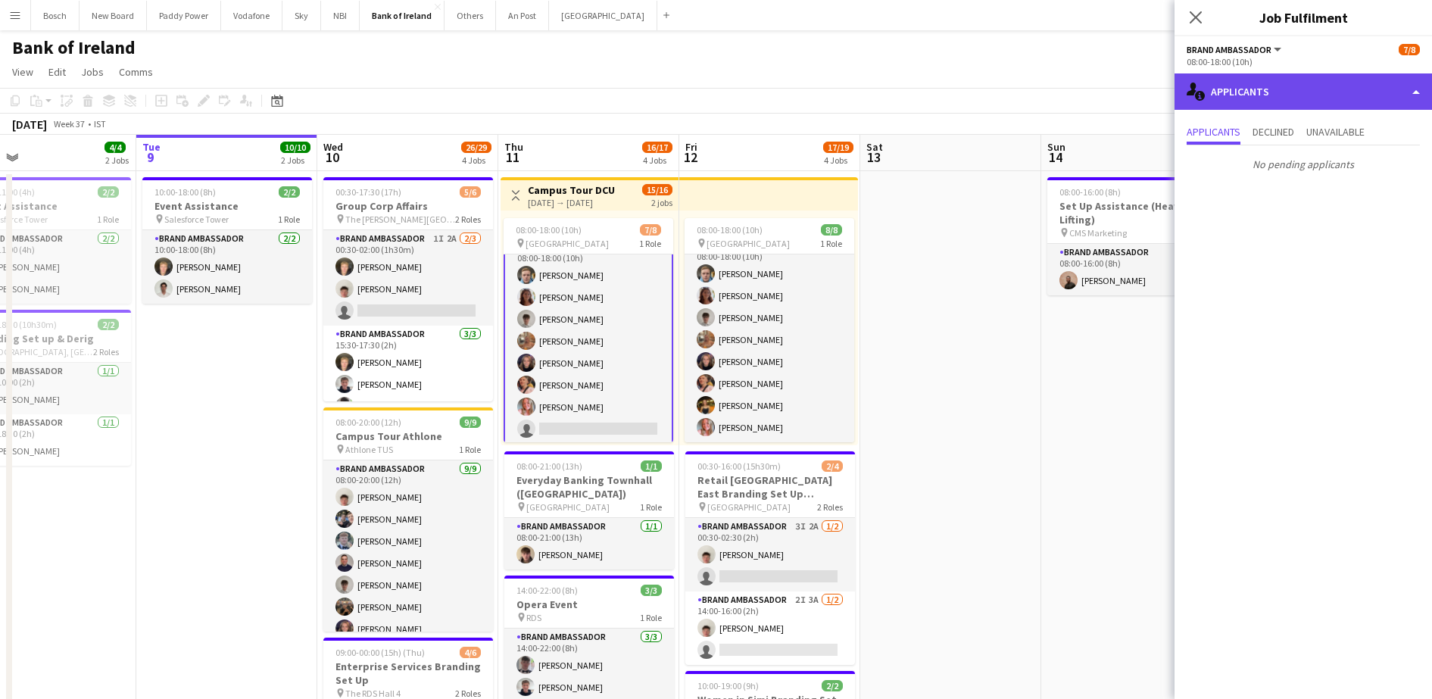
click at [1258, 85] on div "single-neutral-actions-information Applicants" at bounding box center [1302, 91] width 257 height 36
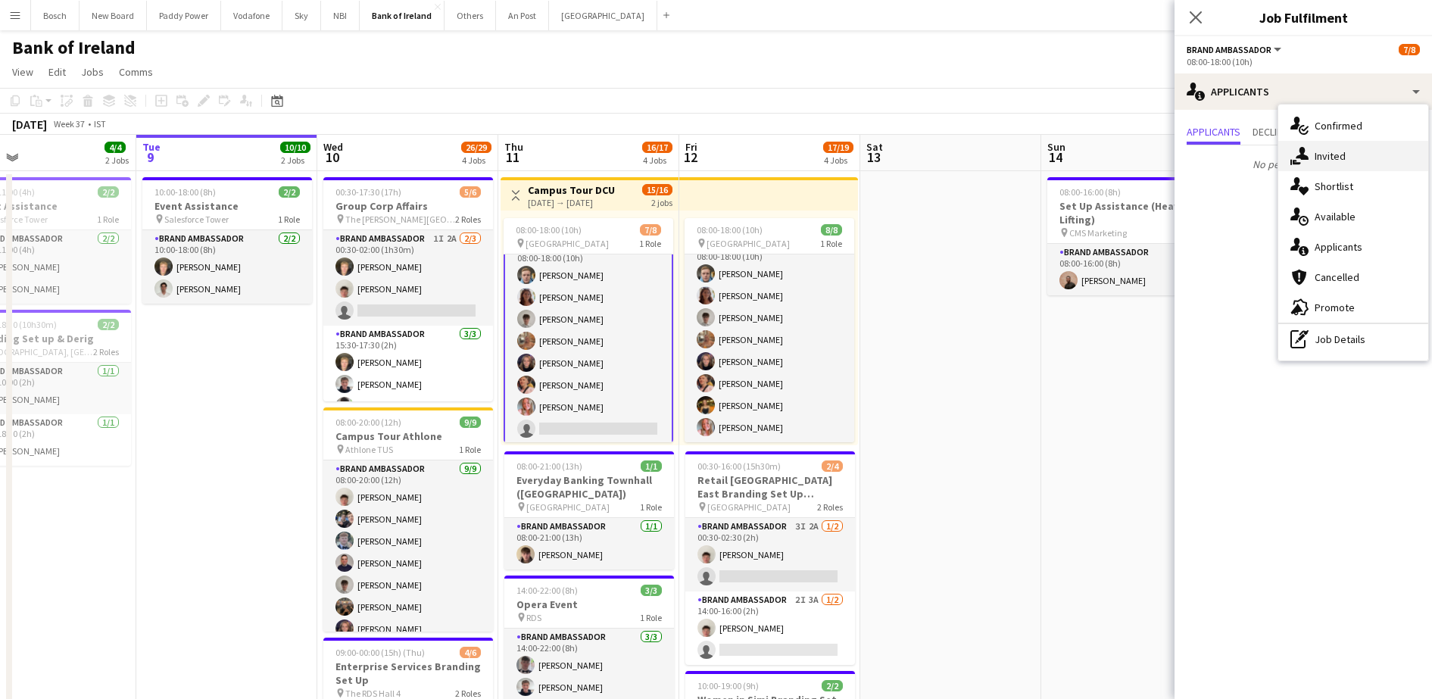
click at [1335, 161] on span "Invited" at bounding box center [1329, 156] width 31 height 14
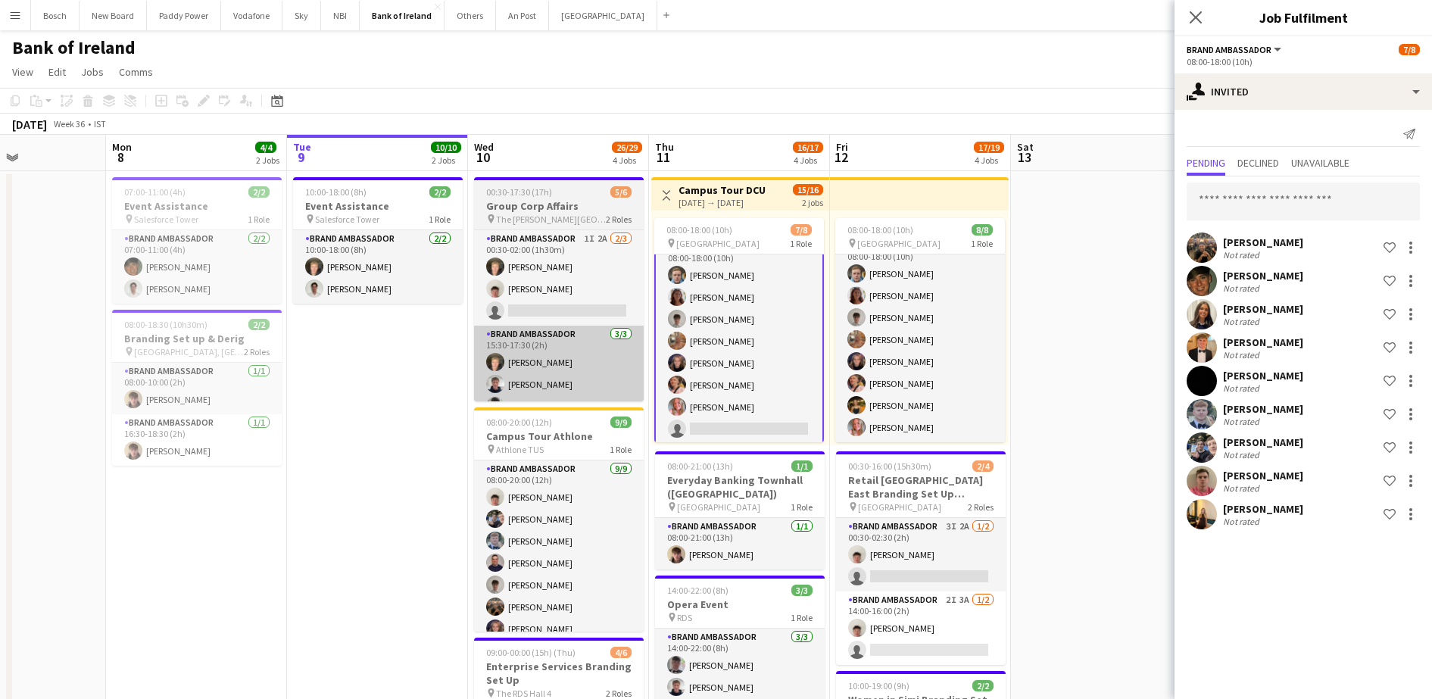
scroll to position [0, 436]
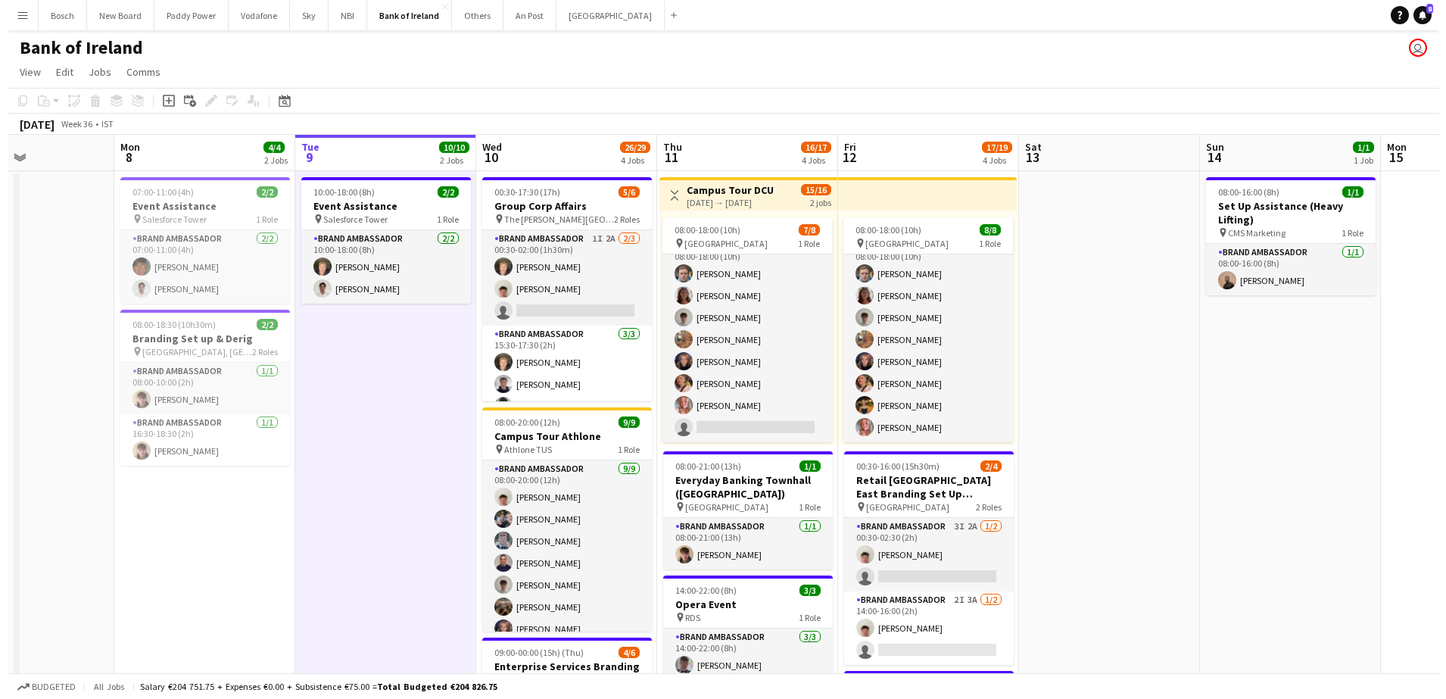
scroll to position [16, 0]
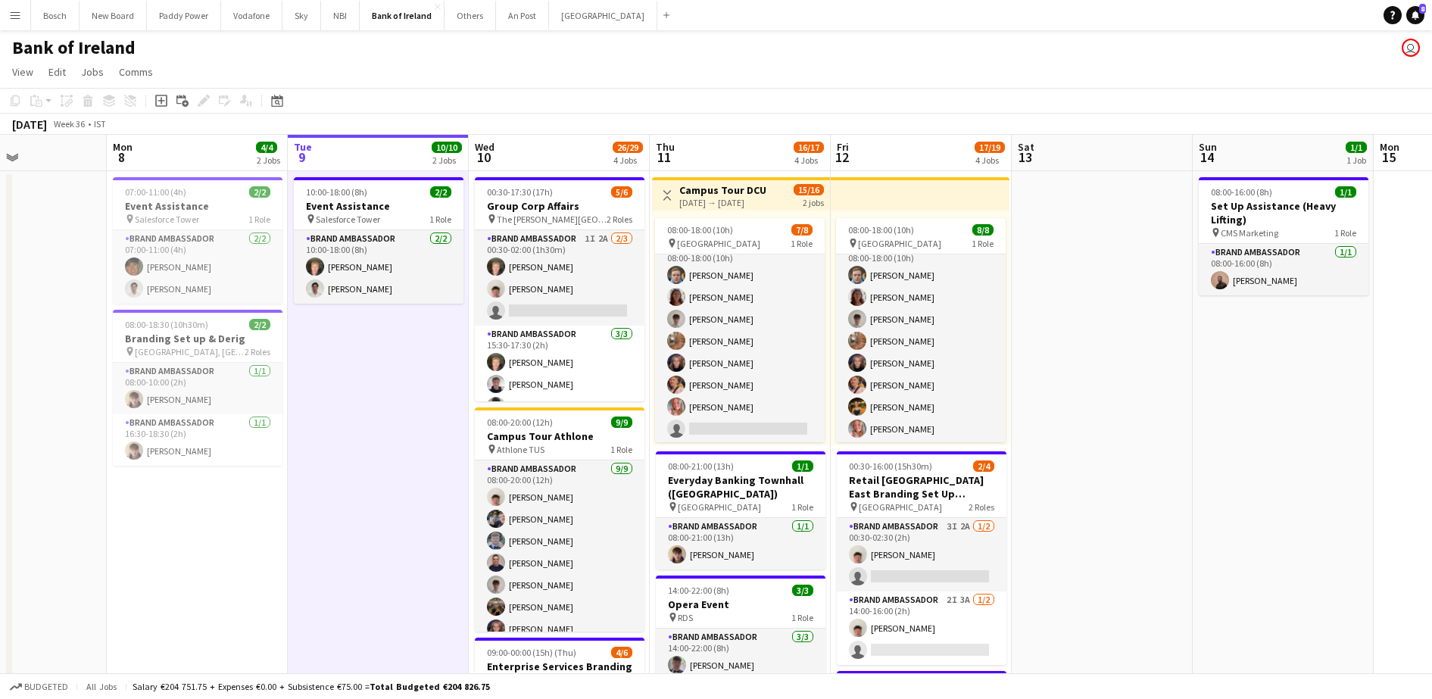
click at [522, 62] on app-page-menu "View Day view expanded Day view collapsed Month view Date picker Jump to [DATE]…" at bounding box center [716, 73] width 1432 height 29
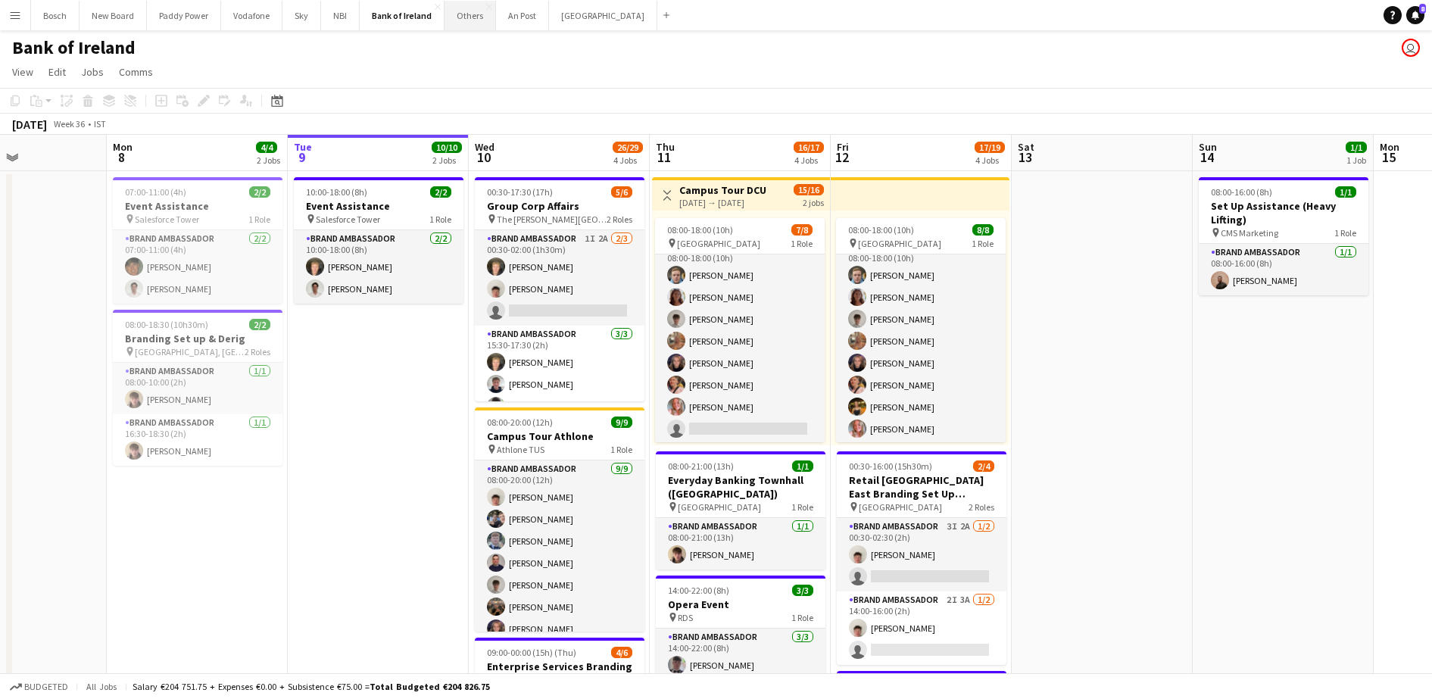
click at [469, 20] on button "Others Close" at bounding box center [469, 16] width 51 height 30
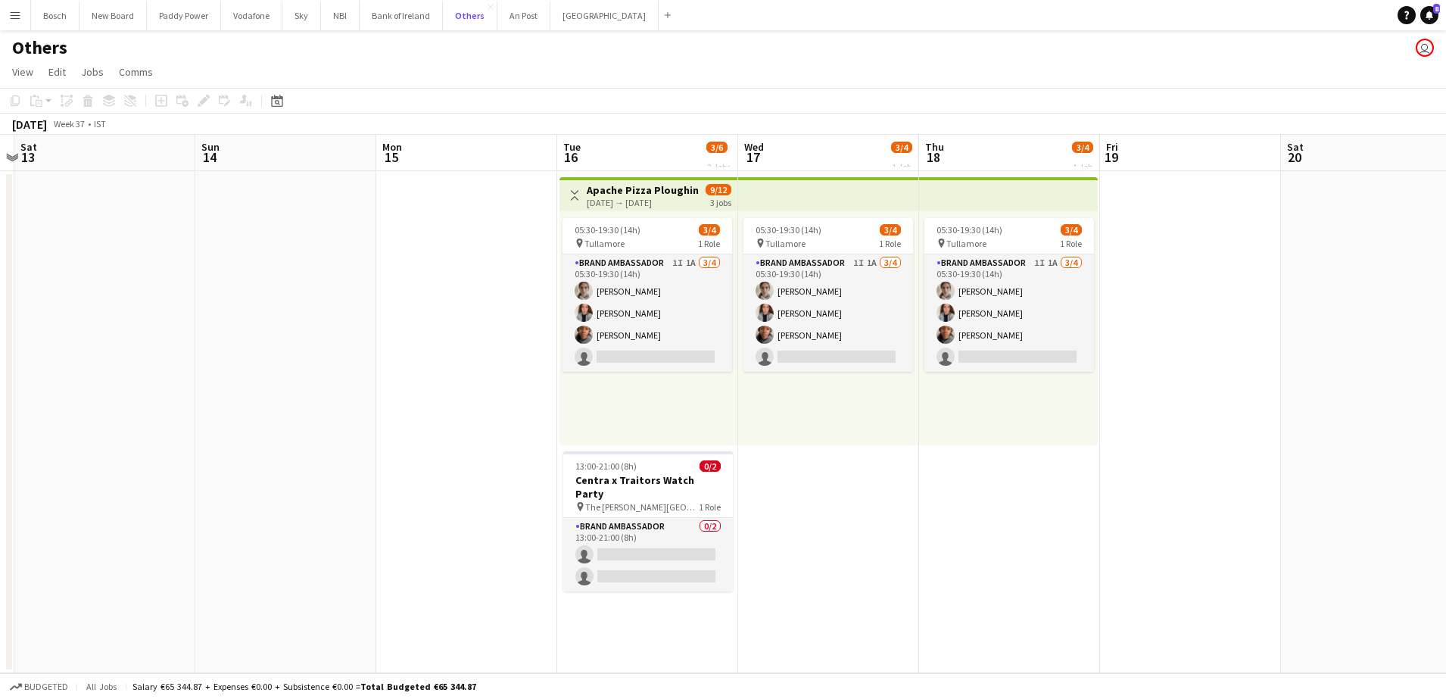
scroll to position [0, 535]
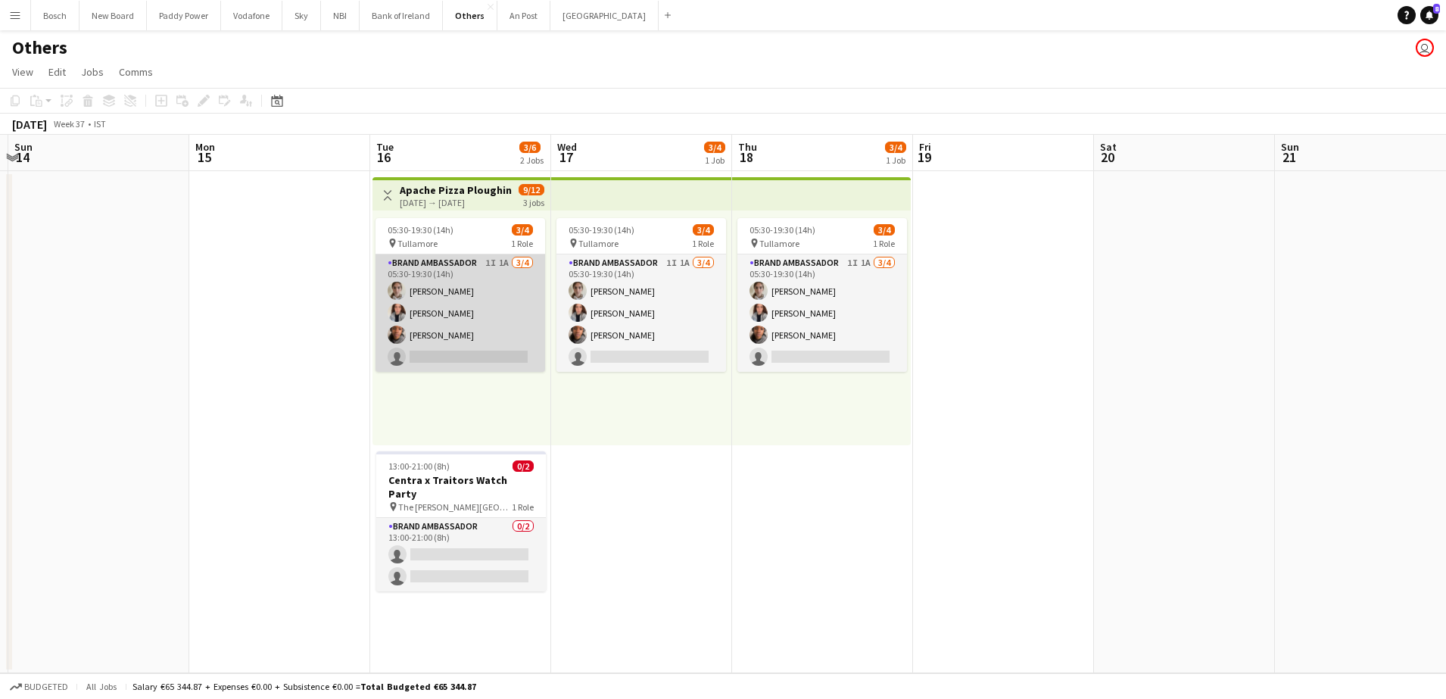
click at [457, 298] on app-card-role "Brand Ambassador 1I 1A [DATE] 05:30-19:30 (14h) [PERSON_NAME] [PERSON_NAME] [PE…" at bounding box center [461, 312] width 170 height 117
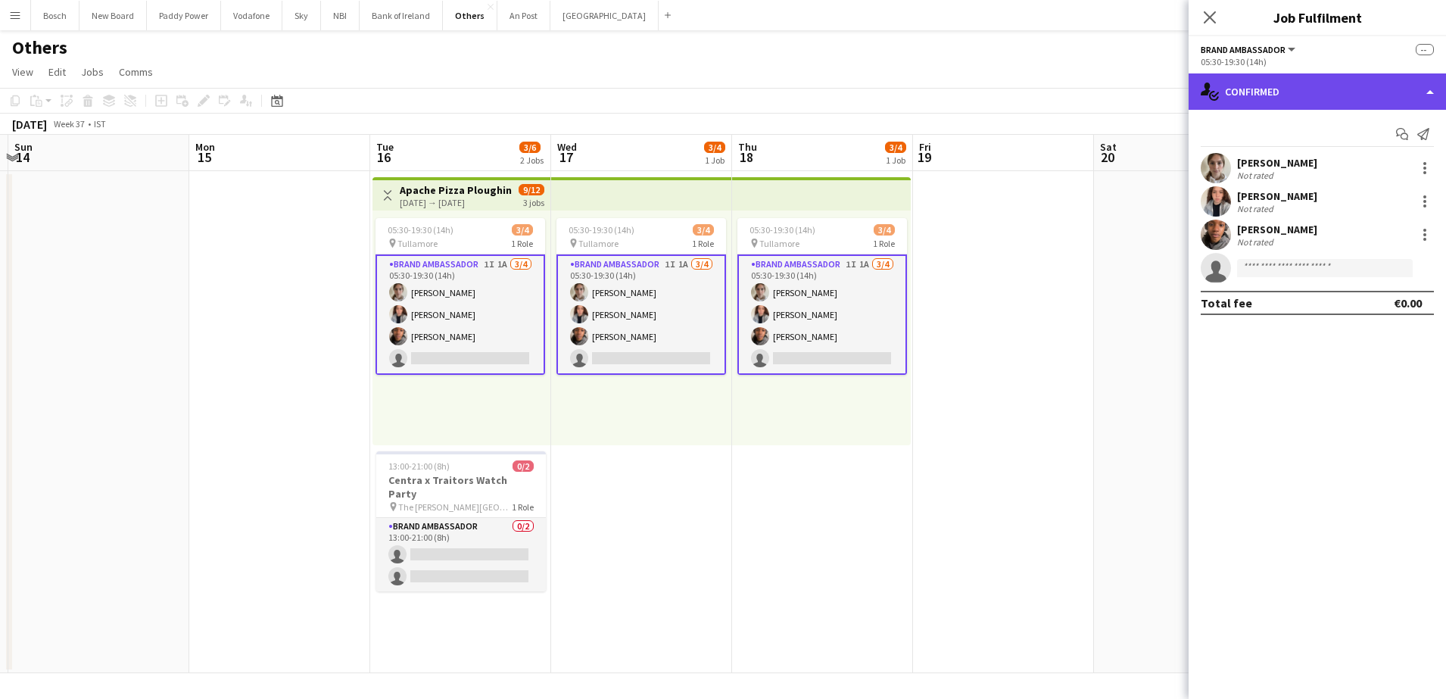
click at [1289, 97] on div "single-neutral-actions-check-2 Confirmed" at bounding box center [1317, 91] width 257 height 36
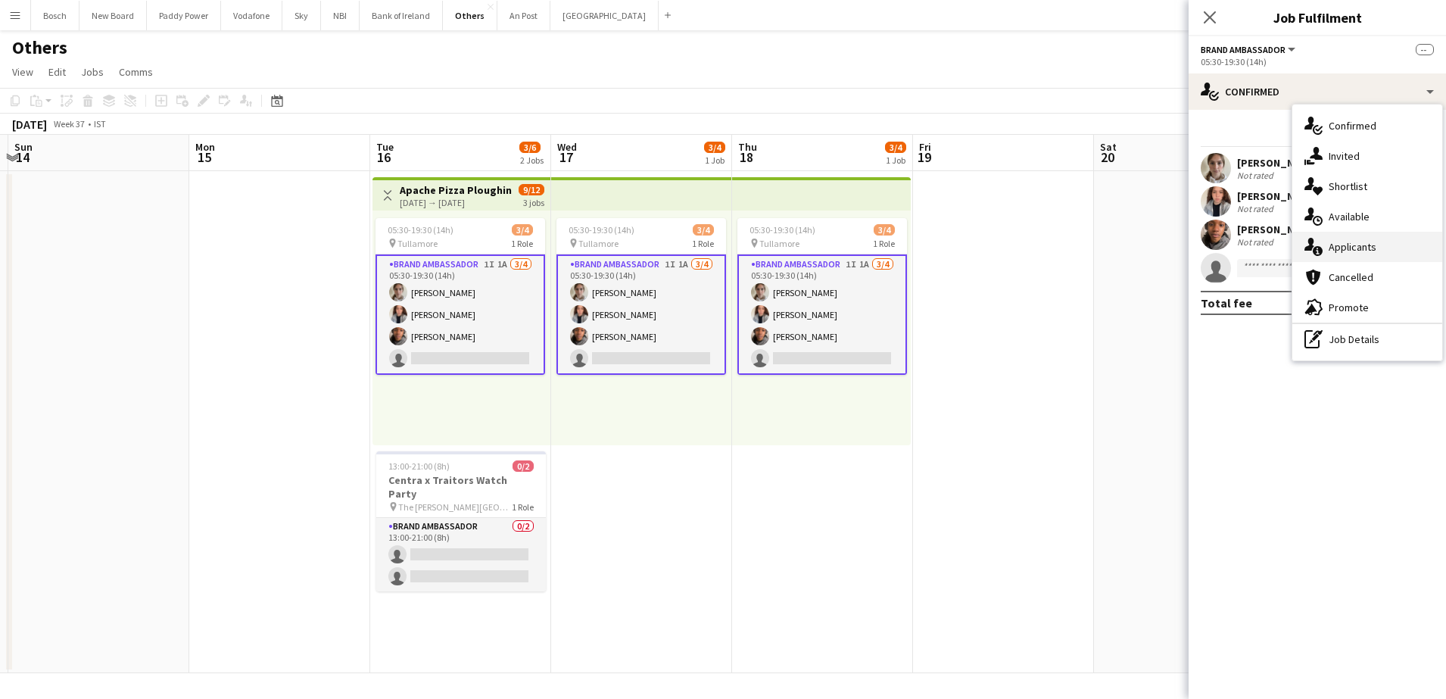
click at [1361, 251] on span "Applicants" at bounding box center [1353, 247] width 48 height 14
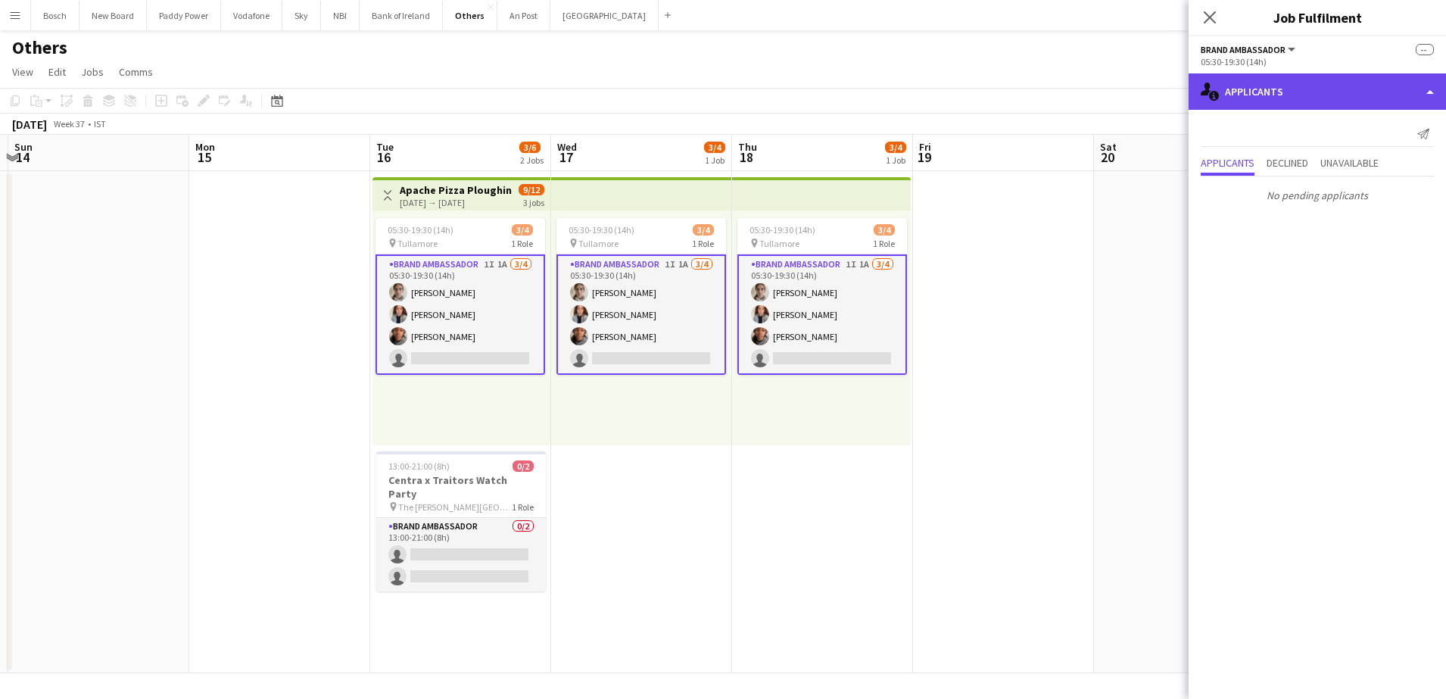
click at [1270, 96] on div "single-neutral-actions-information Applicants" at bounding box center [1317, 91] width 257 height 36
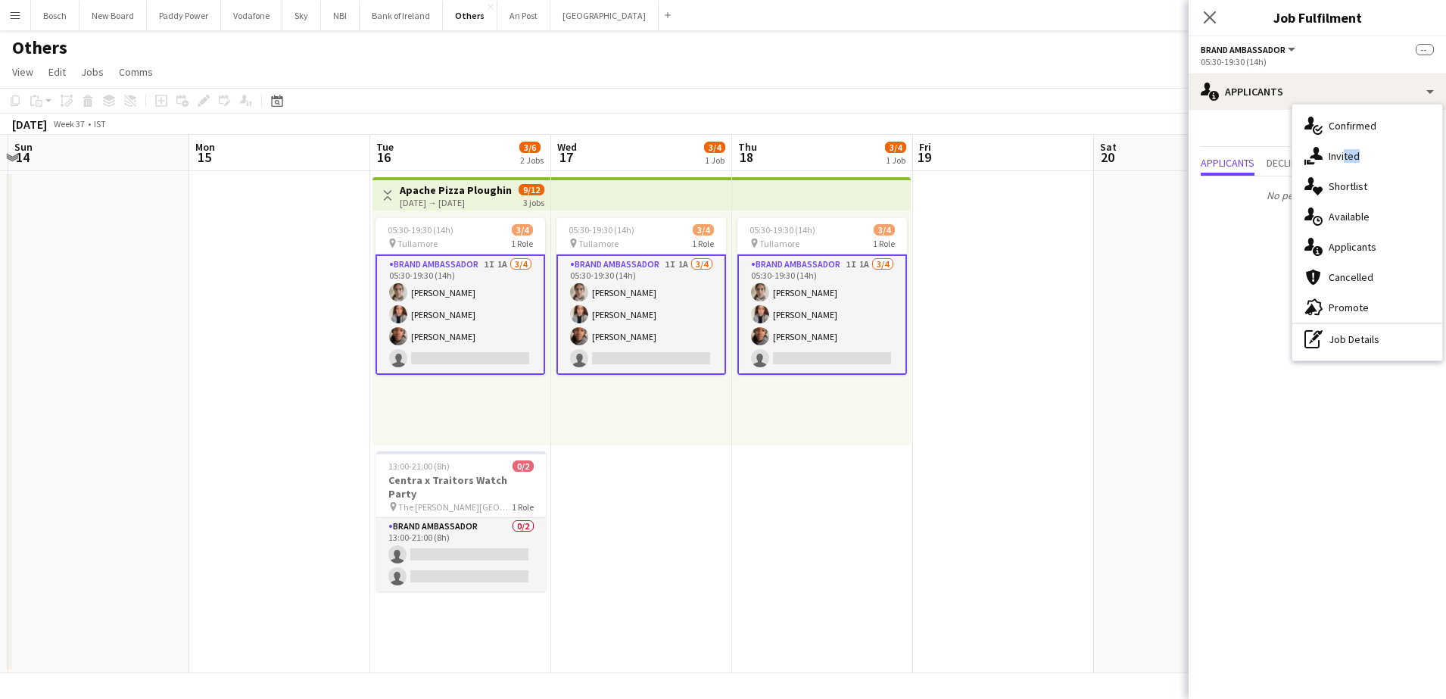
drag, startPoint x: 1330, startPoint y: 173, endPoint x: 1344, endPoint y: 163, distance: 16.8
click at [1344, 163] on div "single-neutral-actions-check-2 Confirmed single-neutral-actions-share-1 Invited…" at bounding box center [1368, 232] width 150 height 256
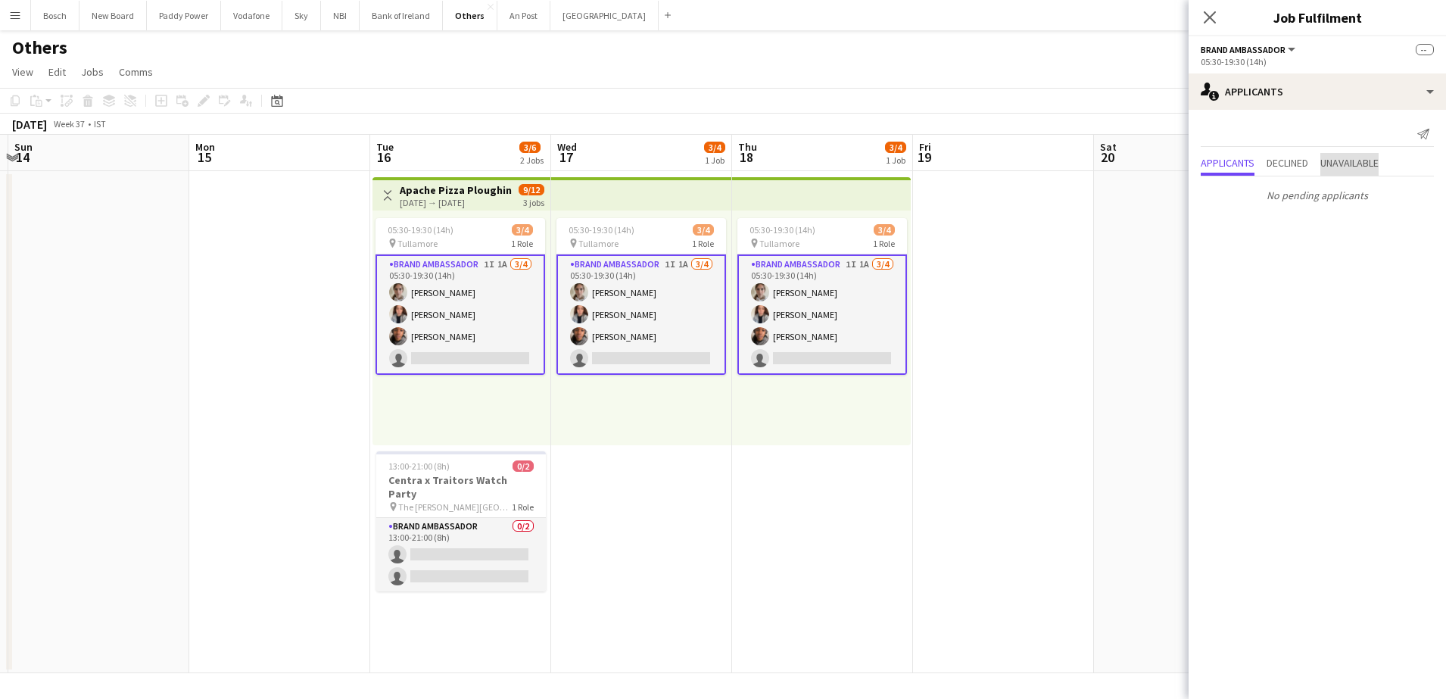
click at [1344, 163] on span "Unavailable" at bounding box center [1350, 162] width 58 height 11
click at [1233, 123] on span "Applicants" at bounding box center [1228, 133] width 54 height 23
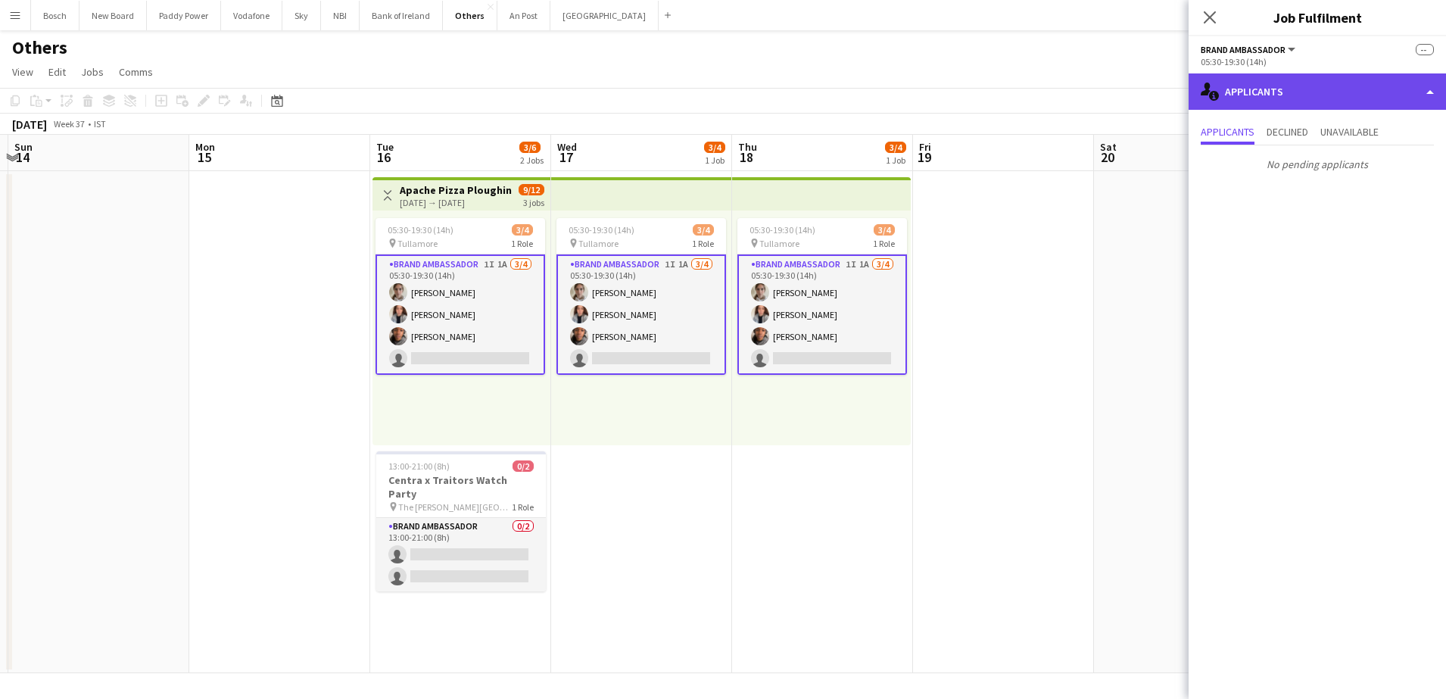
click at [1259, 92] on div "single-neutral-actions-information Applicants" at bounding box center [1317, 91] width 257 height 36
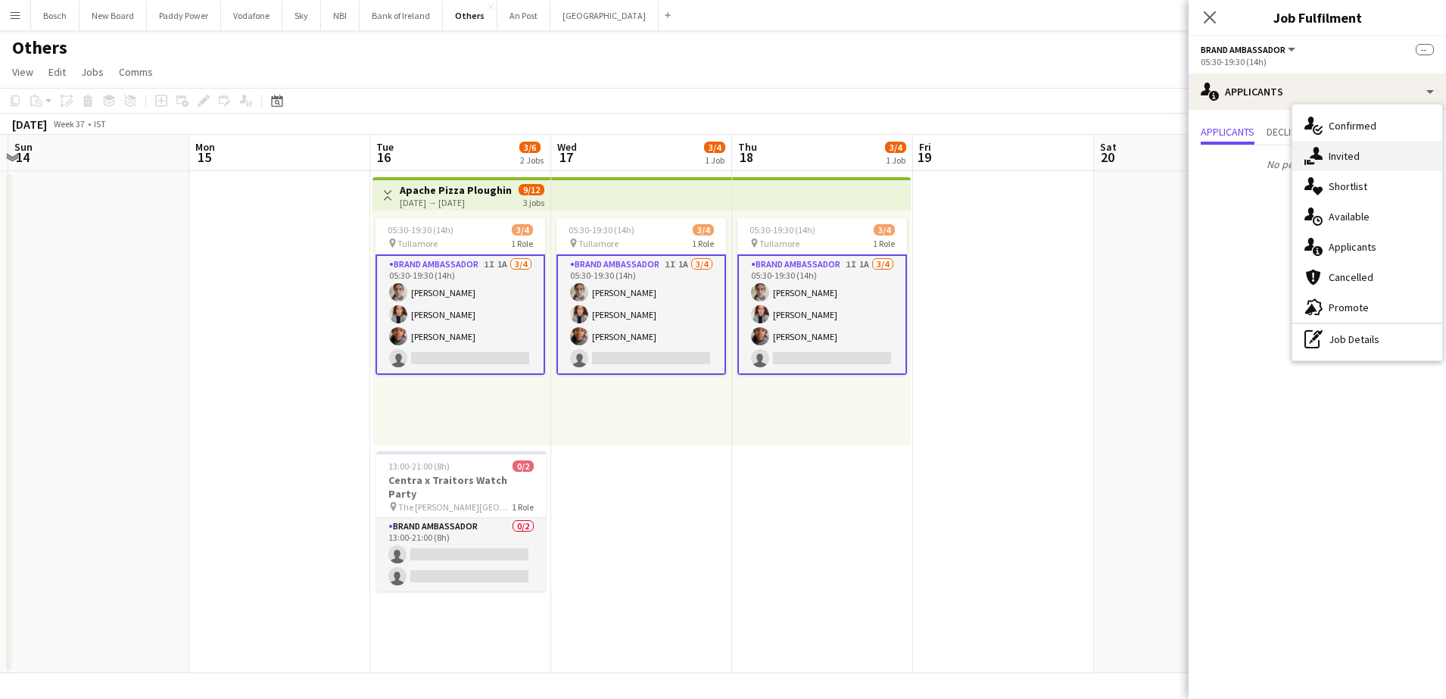
click at [1336, 167] on div "single-neutral-actions-share-1 Invited" at bounding box center [1368, 156] width 150 height 30
